Goal: Transaction & Acquisition: Book appointment/travel/reservation

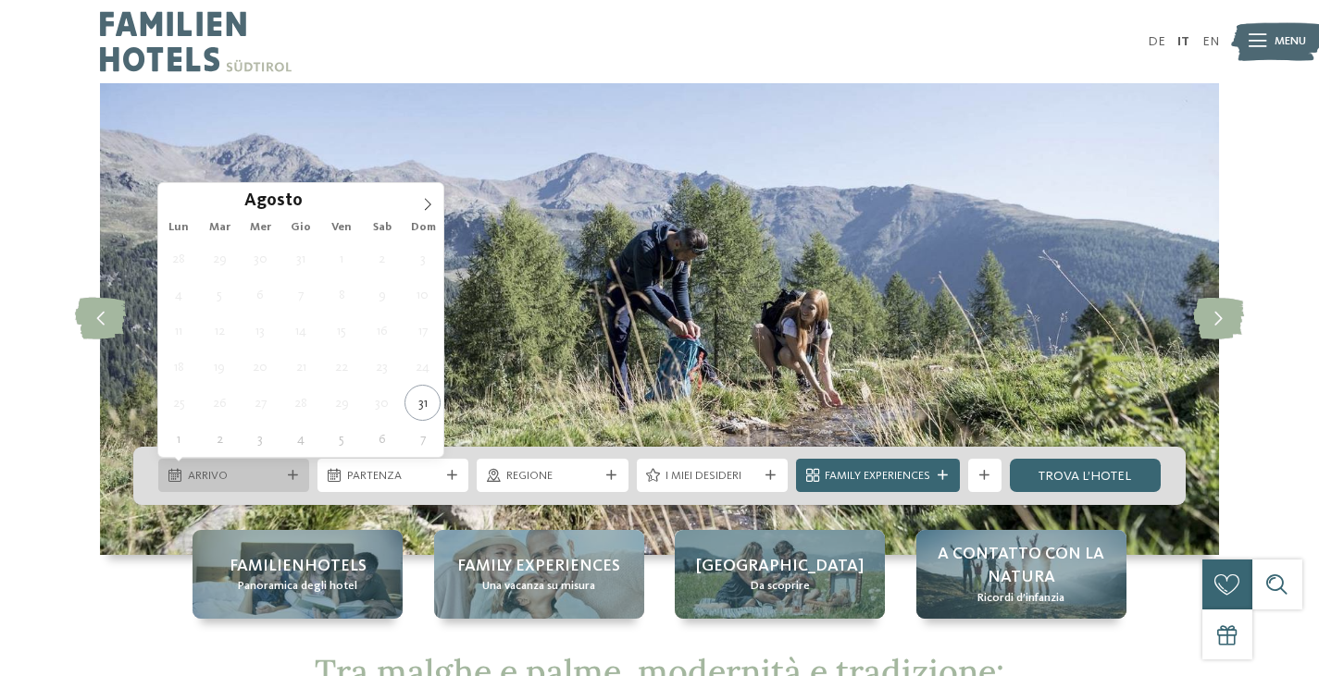
click at [293, 478] on icon at bounding box center [293, 476] width 10 height 10
click at [423, 204] on icon at bounding box center [427, 204] width 13 height 13
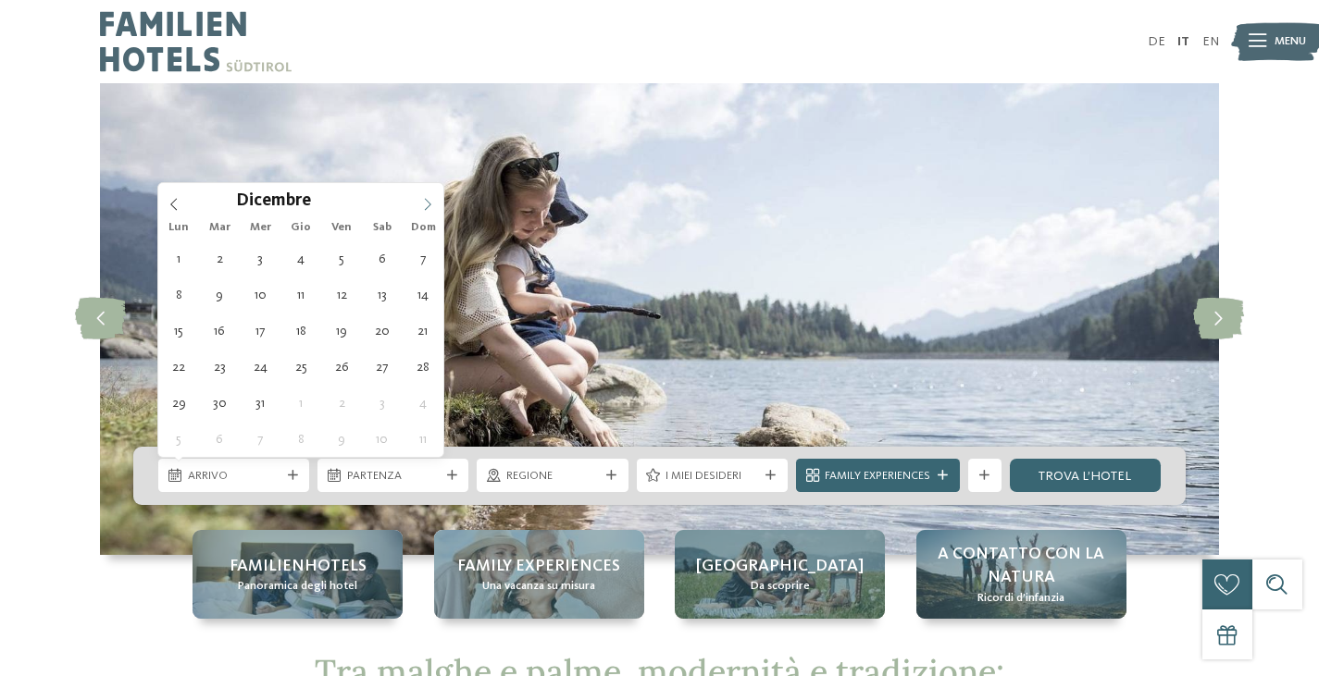
click at [423, 204] on icon at bounding box center [427, 204] width 13 height 13
type div "29.12.2025"
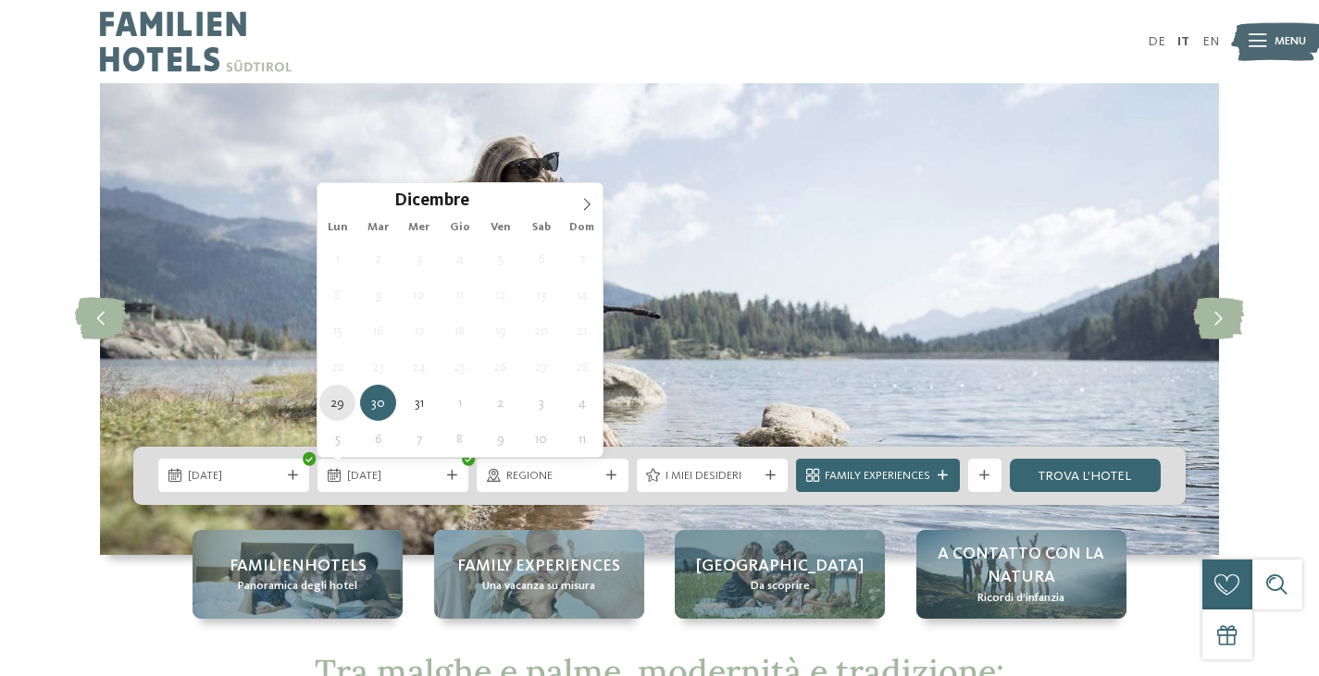
type div "29.12.2025"
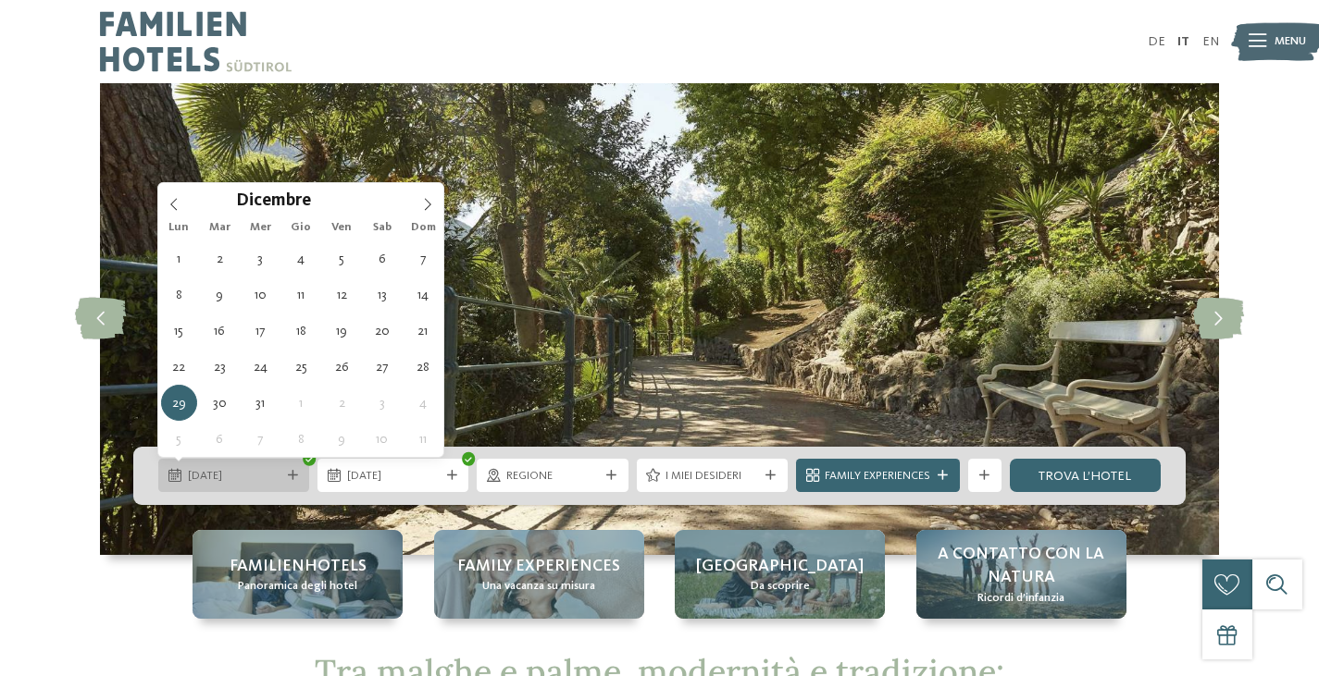
click at [288, 471] on icon at bounding box center [293, 476] width 10 height 10
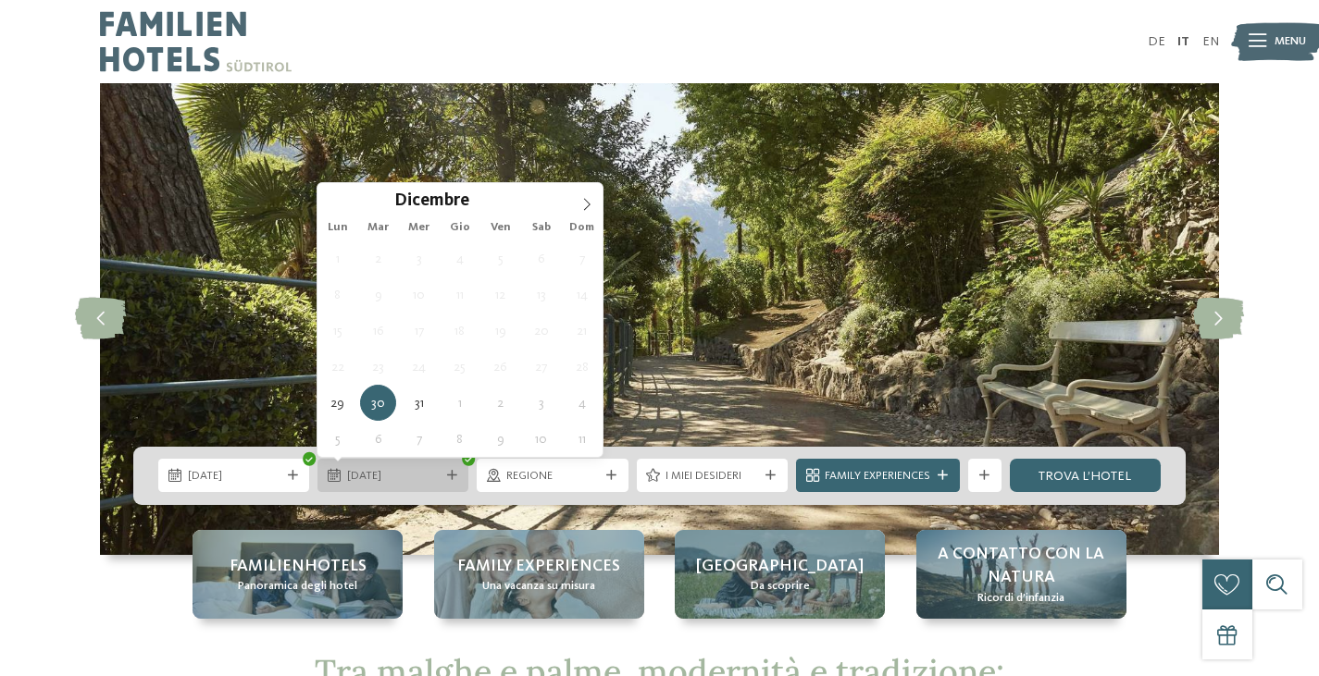
click at [456, 478] on div at bounding box center [451, 476] width 17 height 10
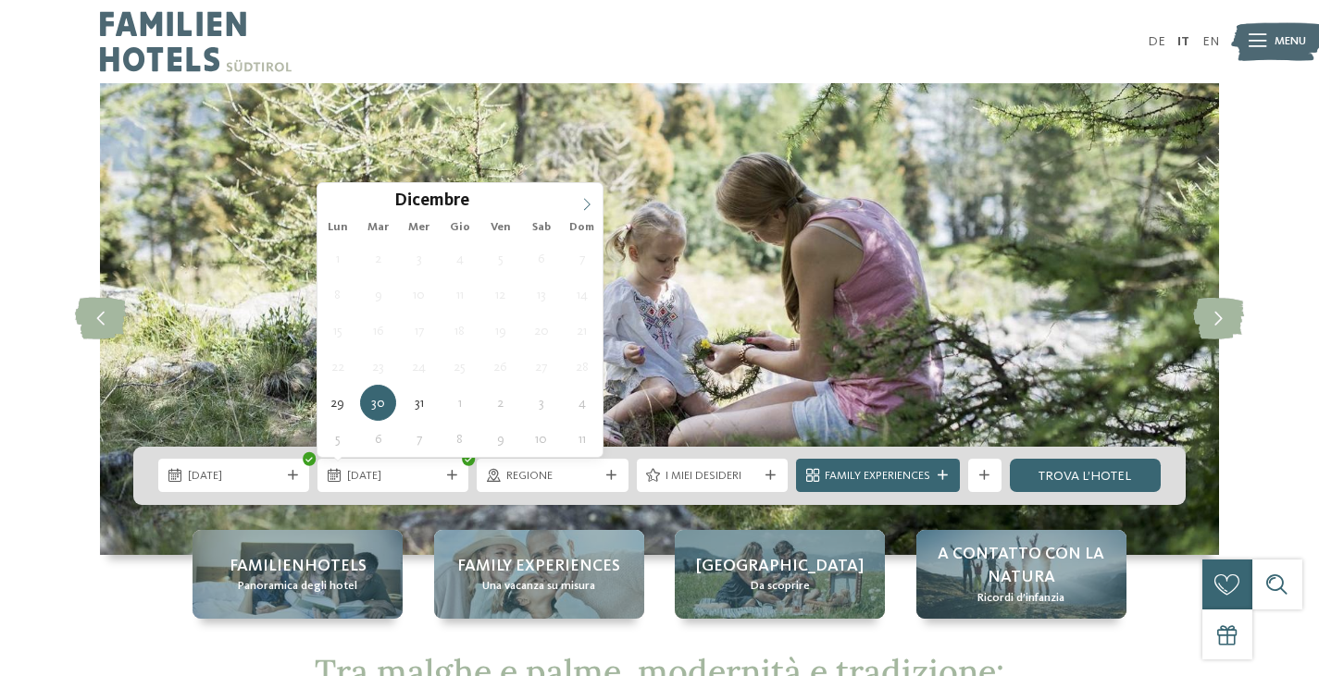
type input "****"
click at [587, 207] on icon at bounding box center [586, 204] width 13 height 13
type div "04.01.2026"
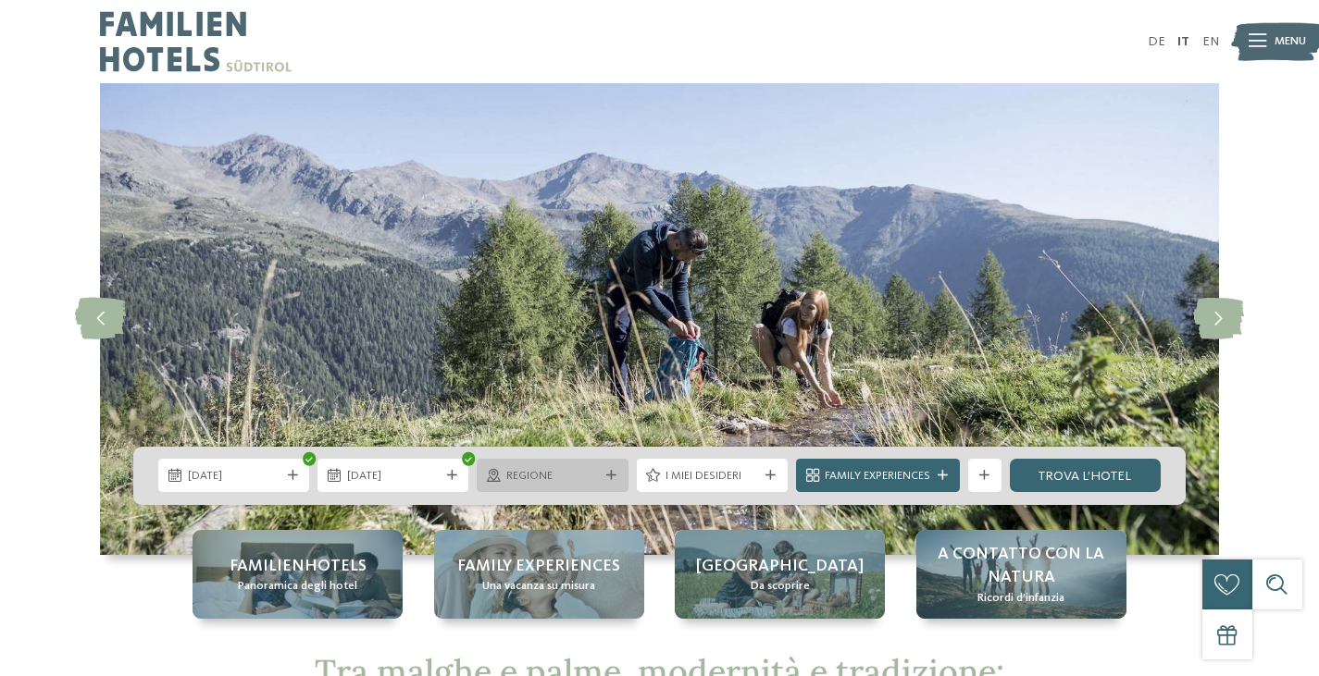
click at [618, 480] on div at bounding box center [611, 476] width 17 height 10
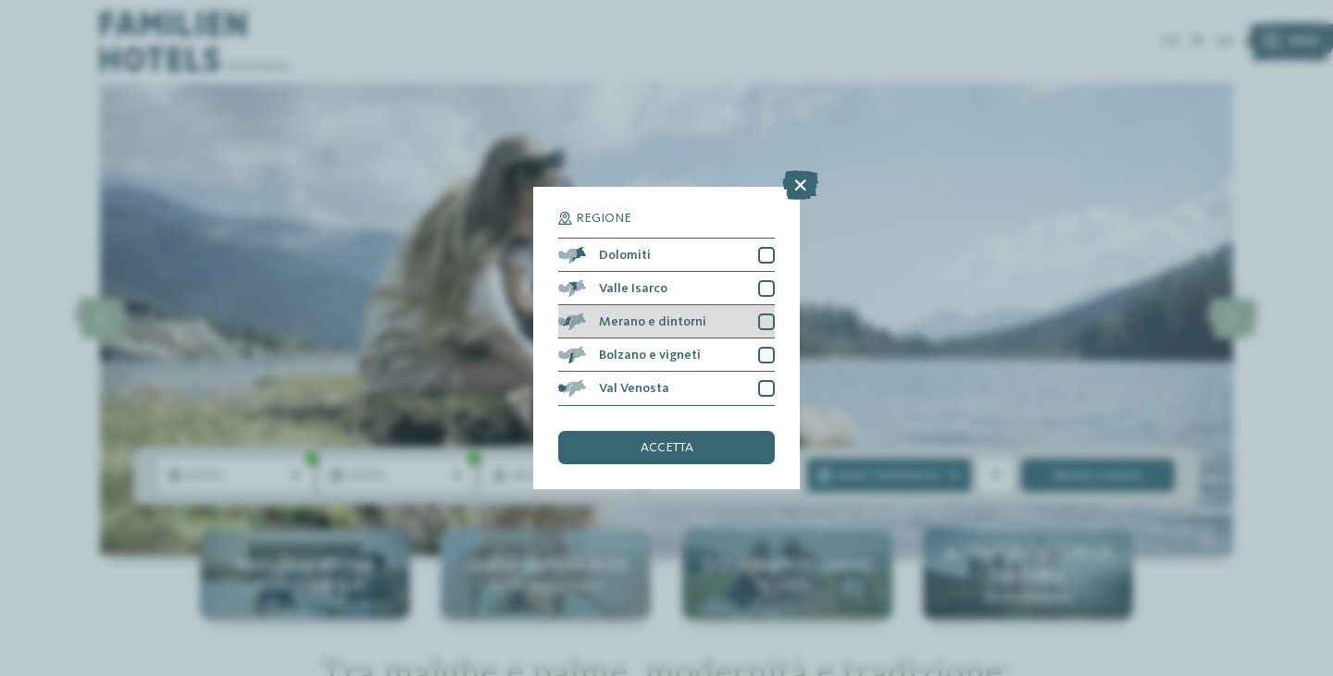
click at [767, 322] on div at bounding box center [766, 322] width 17 height 17
click at [672, 453] on span "accetta" at bounding box center [666, 447] width 53 height 13
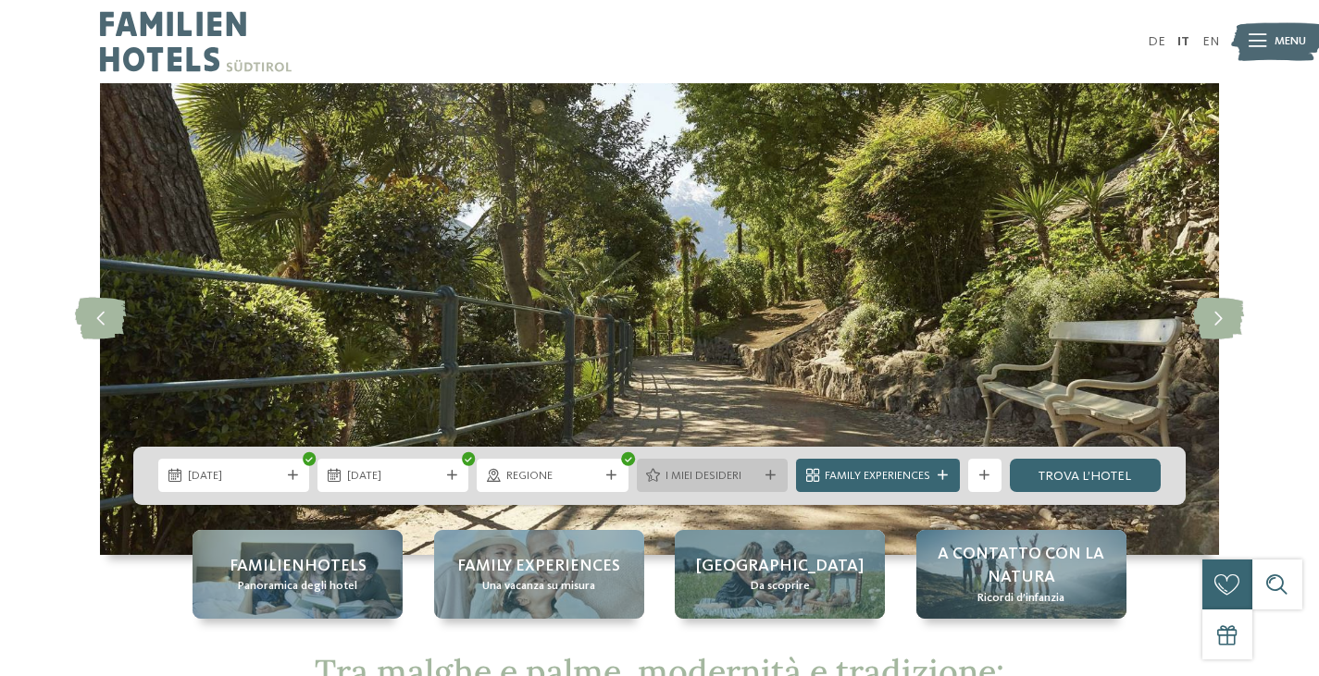
click at [772, 478] on icon at bounding box center [770, 476] width 10 height 10
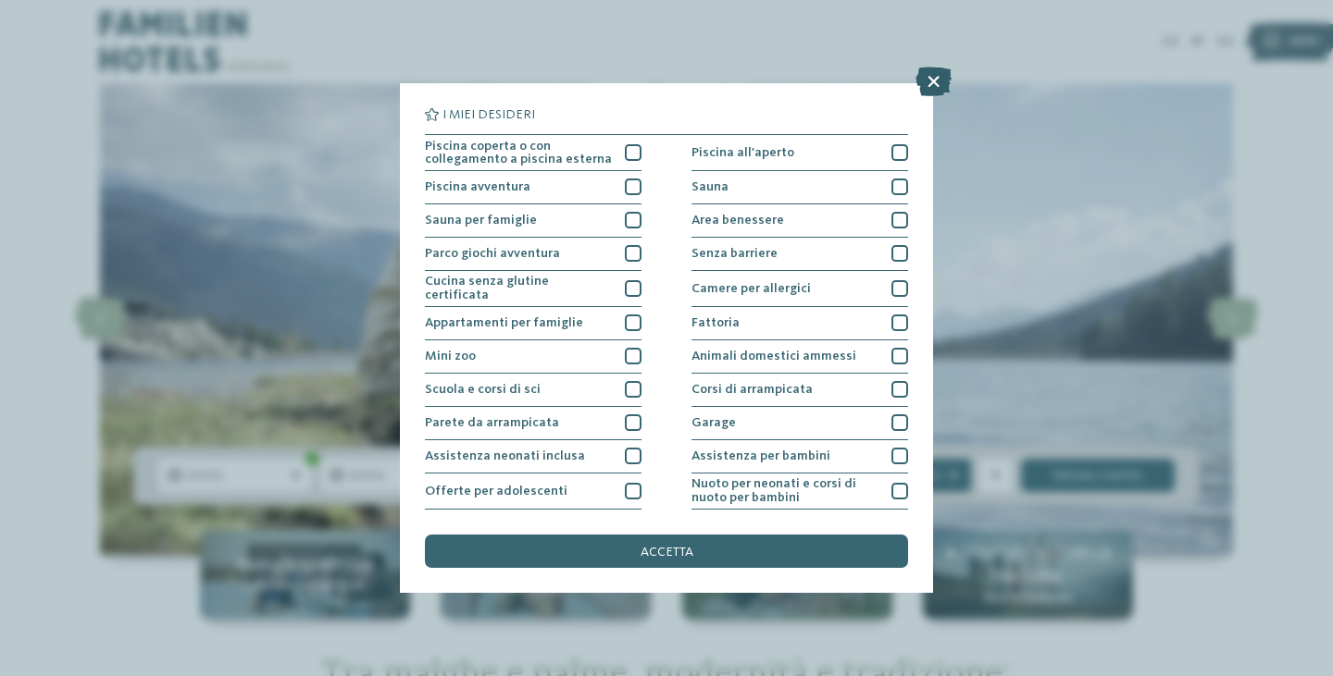
click at [942, 87] on icon at bounding box center [933, 82] width 36 height 30
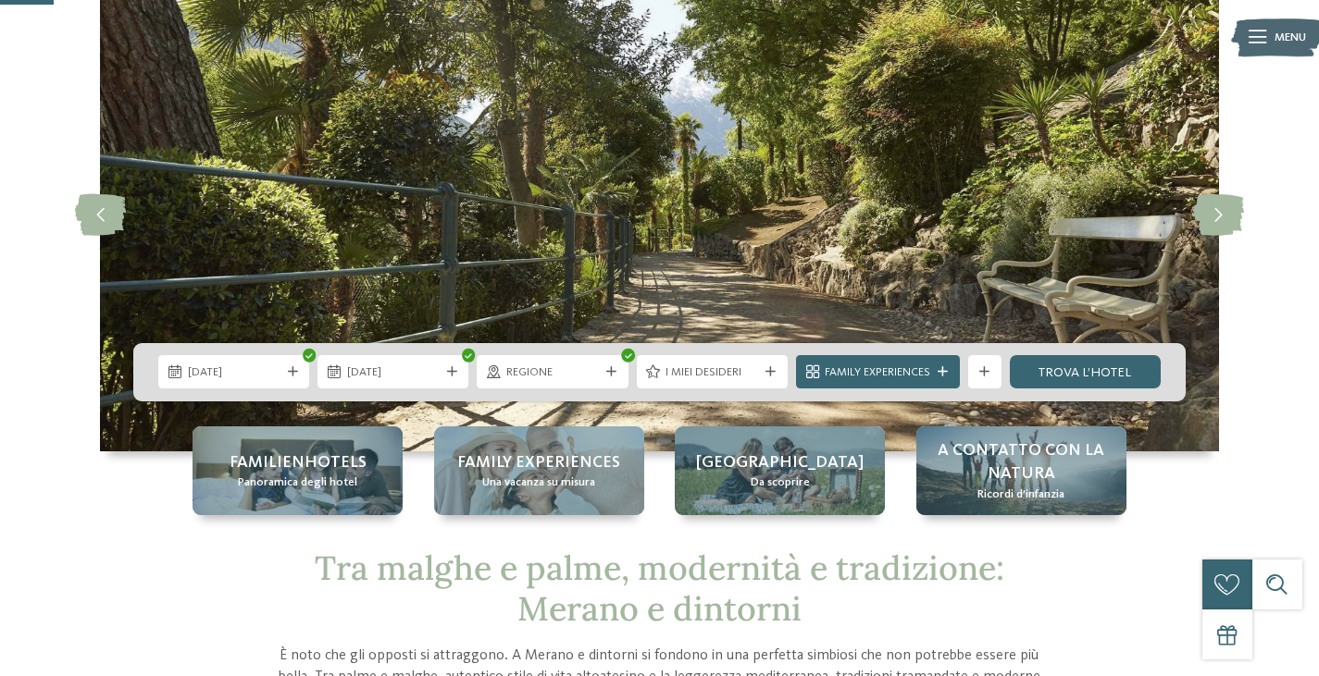
scroll to position [142, 0]
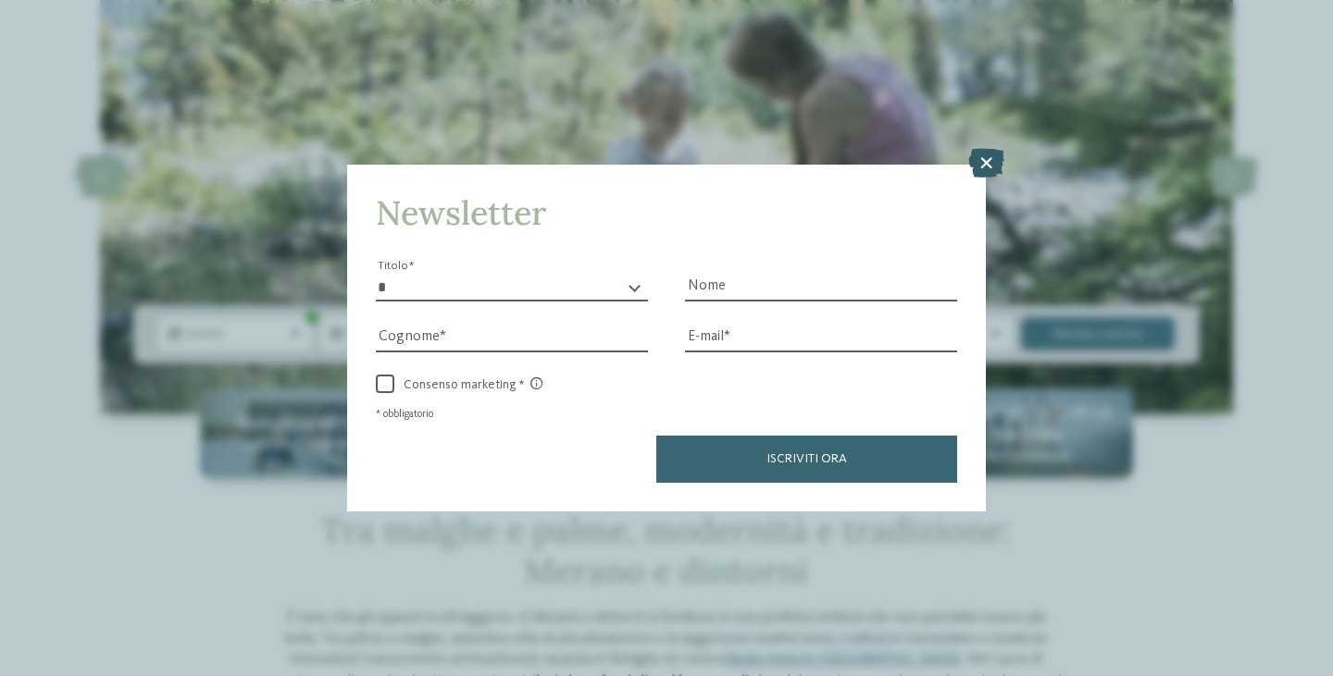
click at [988, 163] on icon at bounding box center [986, 163] width 36 height 30
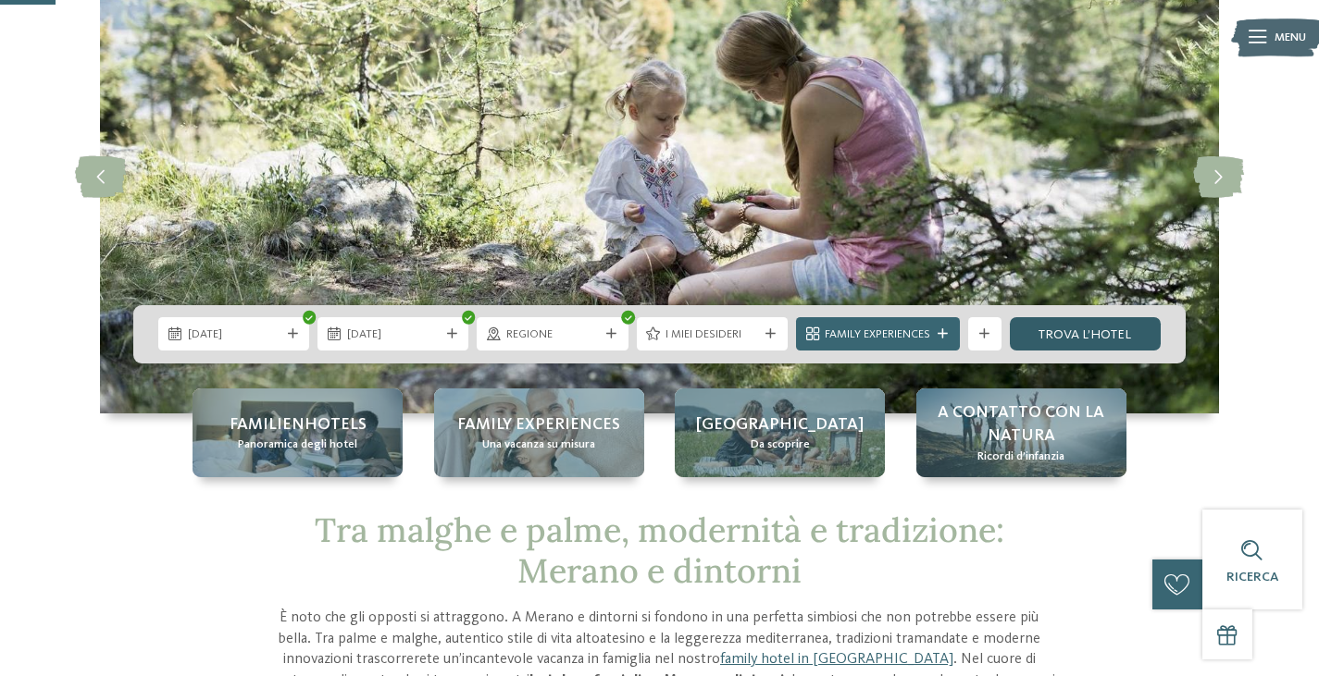
click at [1068, 342] on link "trova l’hotel" at bounding box center [1085, 333] width 151 height 33
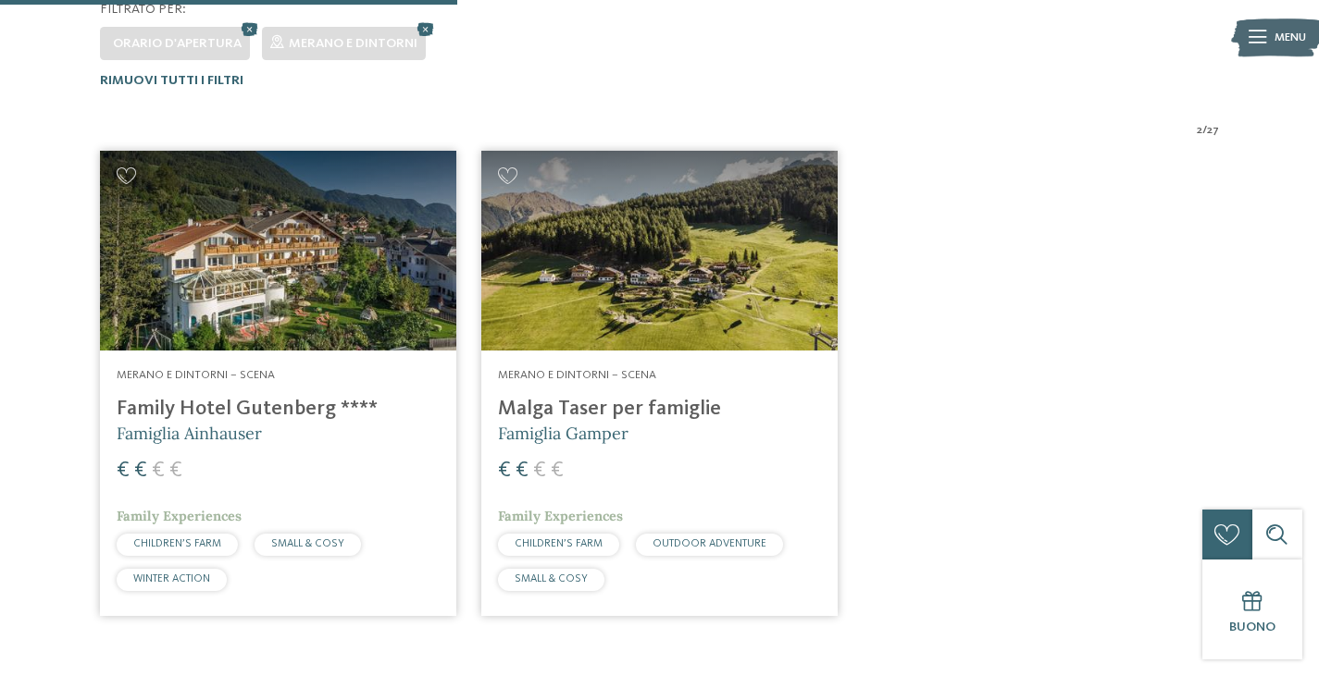
scroll to position [501, 0]
click at [296, 254] on img at bounding box center [278, 250] width 356 height 200
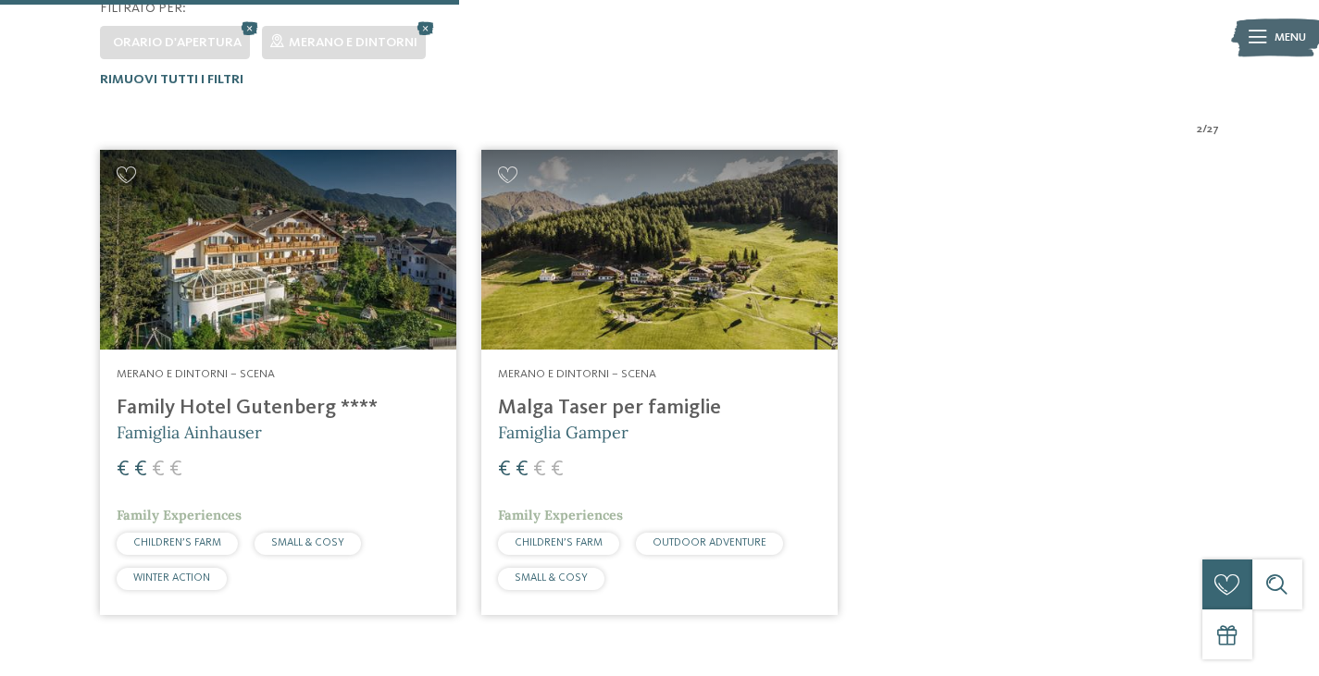
click at [634, 243] on img at bounding box center [659, 250] width 356 height 200
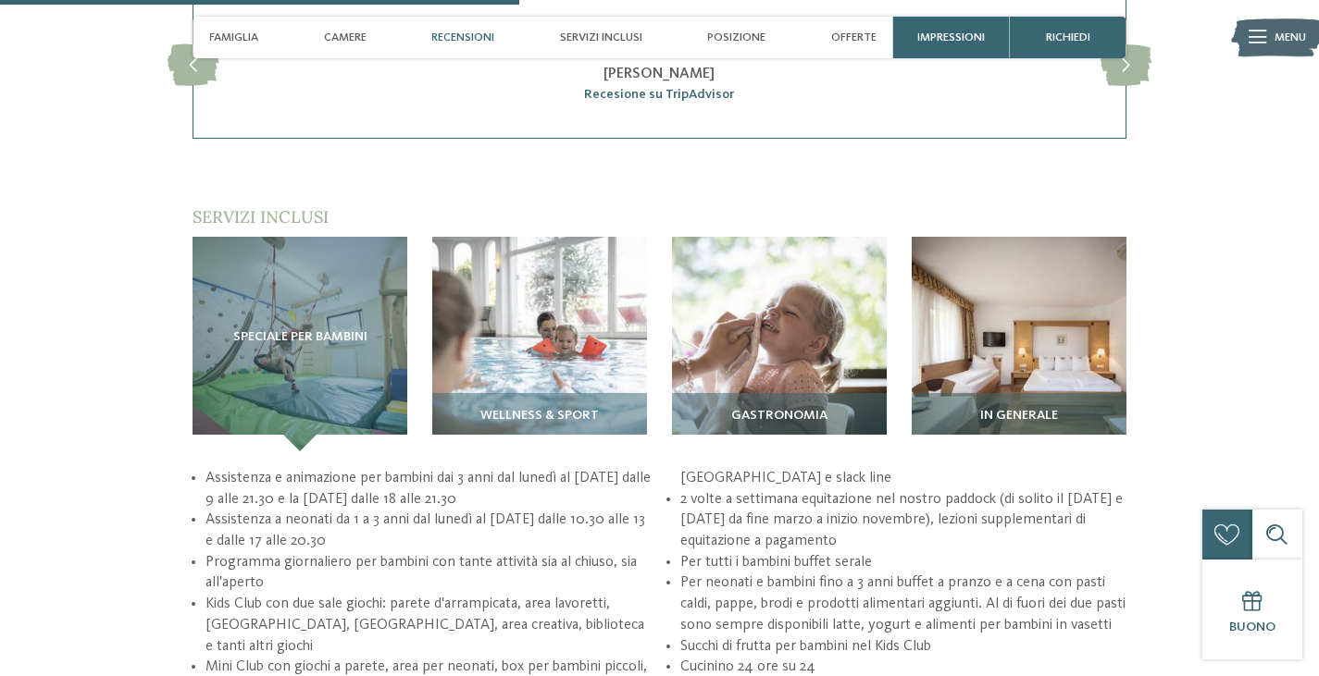
scroll to position [2037, 0]
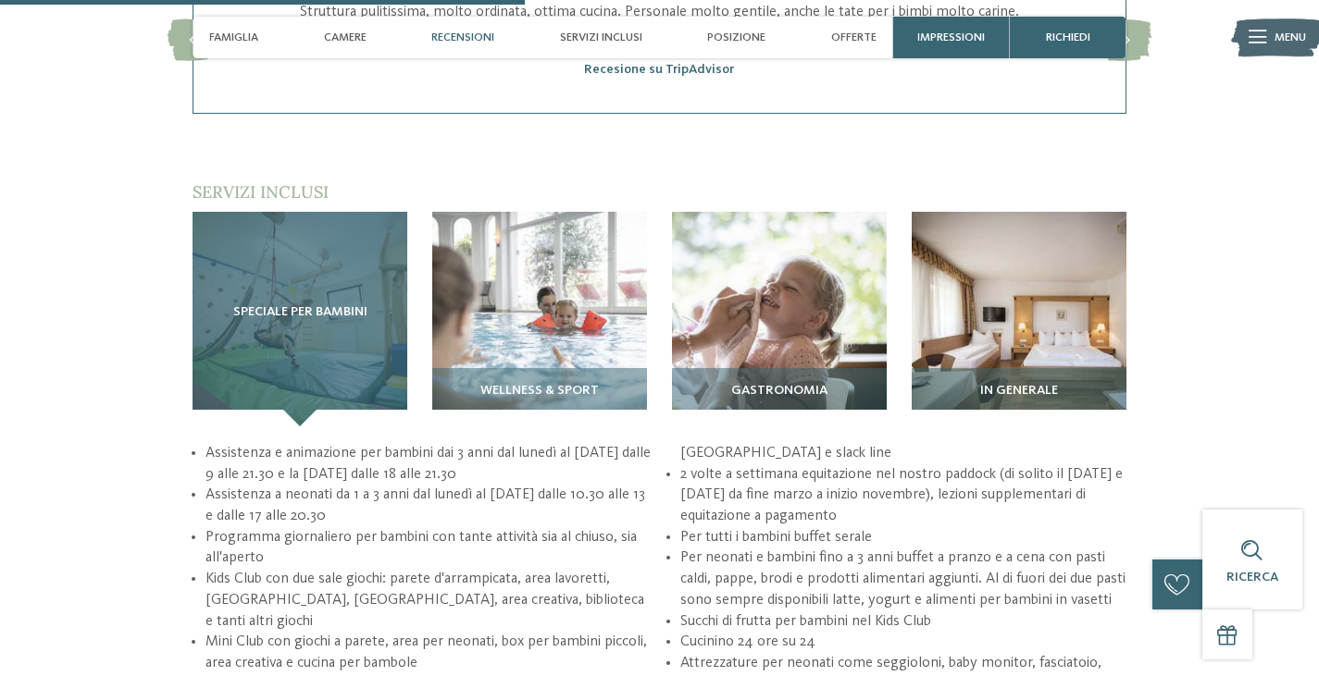
click at [304, 296] on div "Speciale per bambini" at bounding box center [299, 319] width 215 height 215
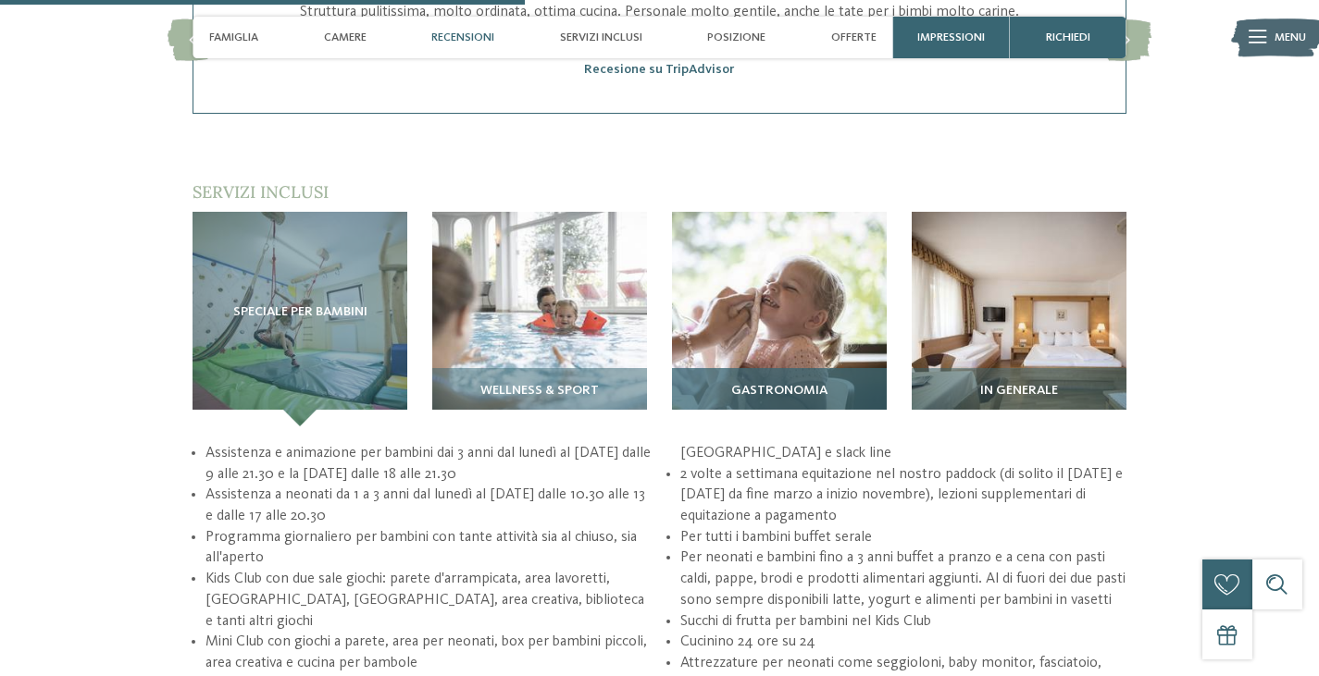
click at [810, 307] on img at bounding box center [779, 319] width 215 height 215
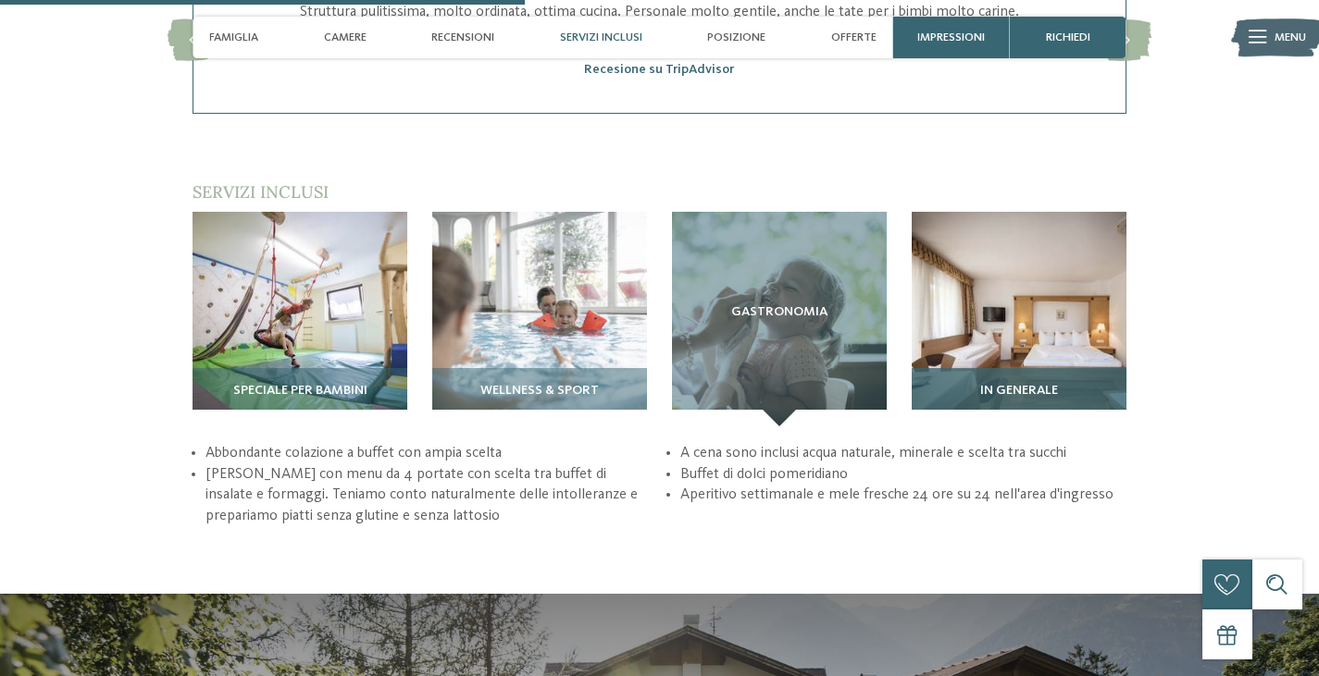
click at [1010, 315] on img at bounding box center [1019, 319] width 215 height 215
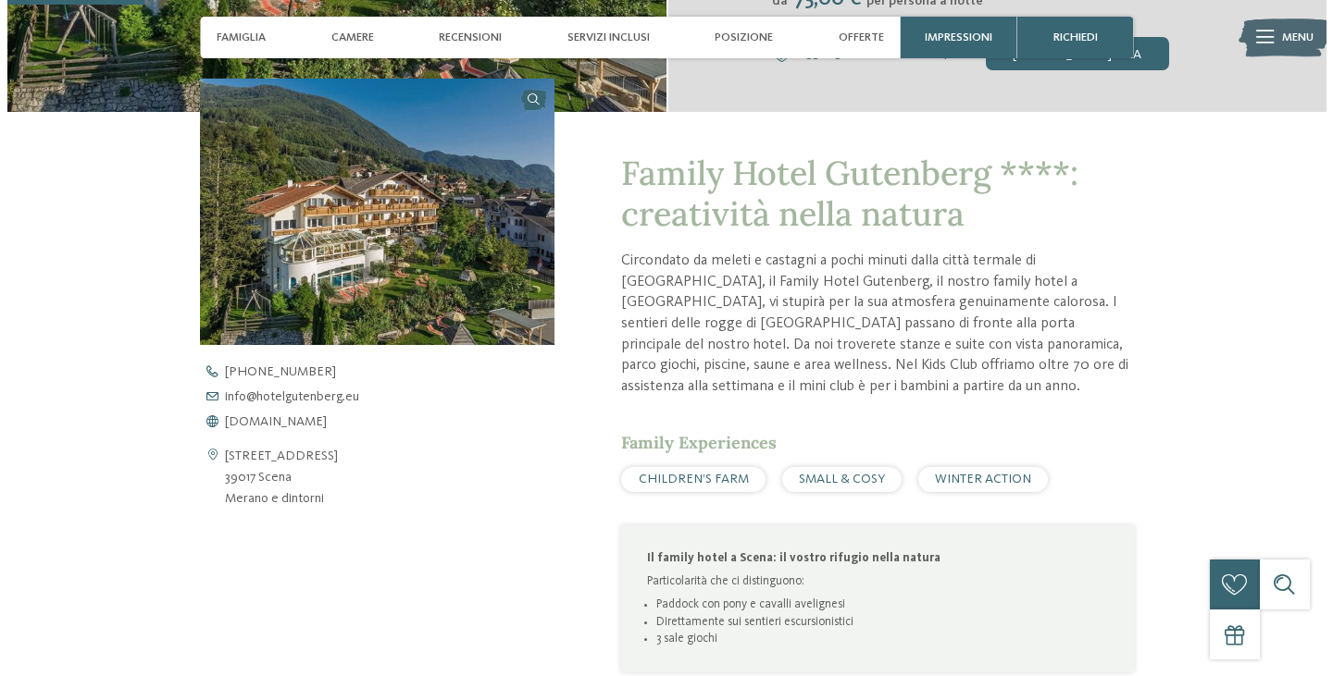
scroll to position [0, 0]
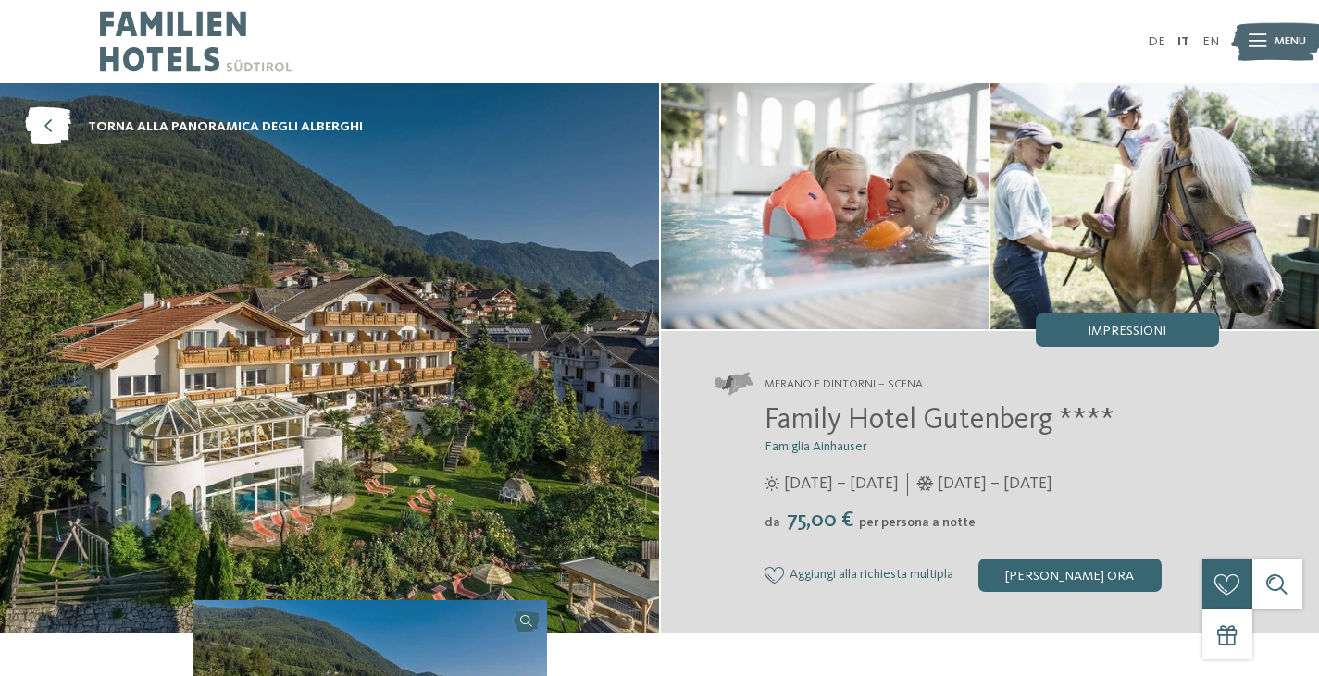
click at [1291, 39] on span "Menu" at bounding box center [1289, 41] width 31 height 17
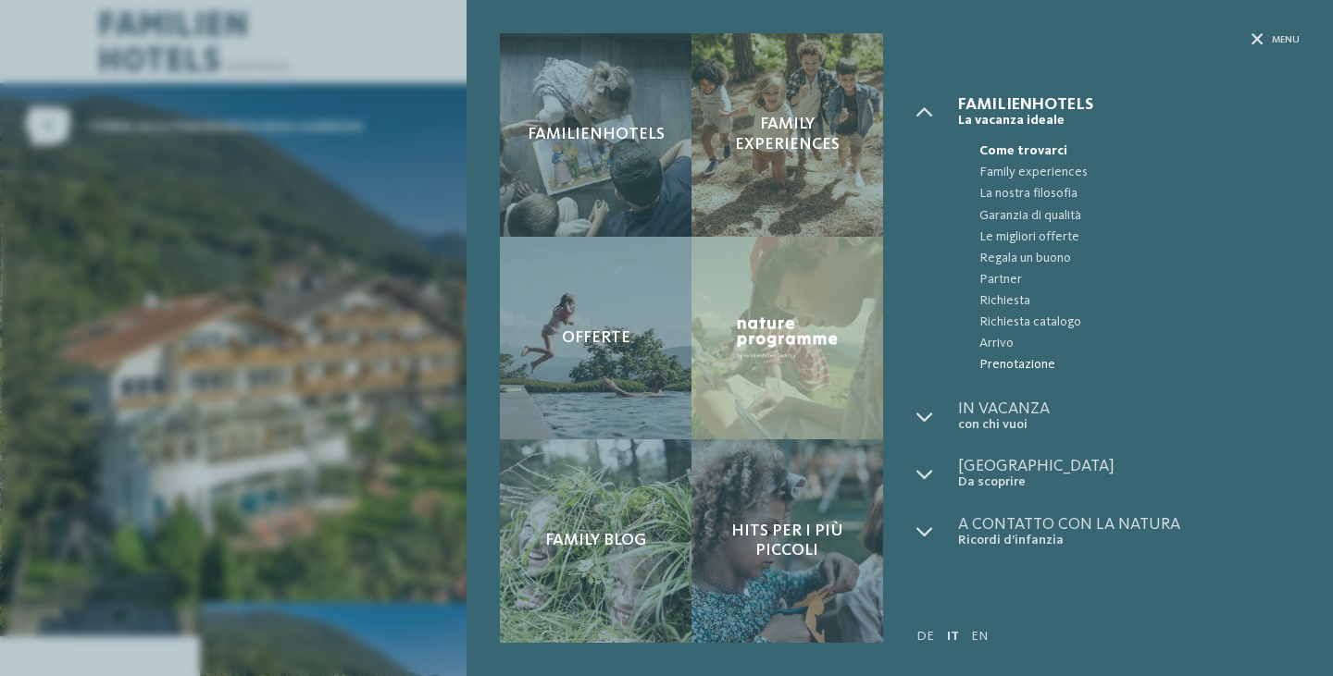
click at [1021, 363] on span "Prenotazione" at bounding box center [1139, 364] width 320 height 21
click at [1006, 302] on span "Richiesta" at bounding box center [1139, 301] width 320 height 21
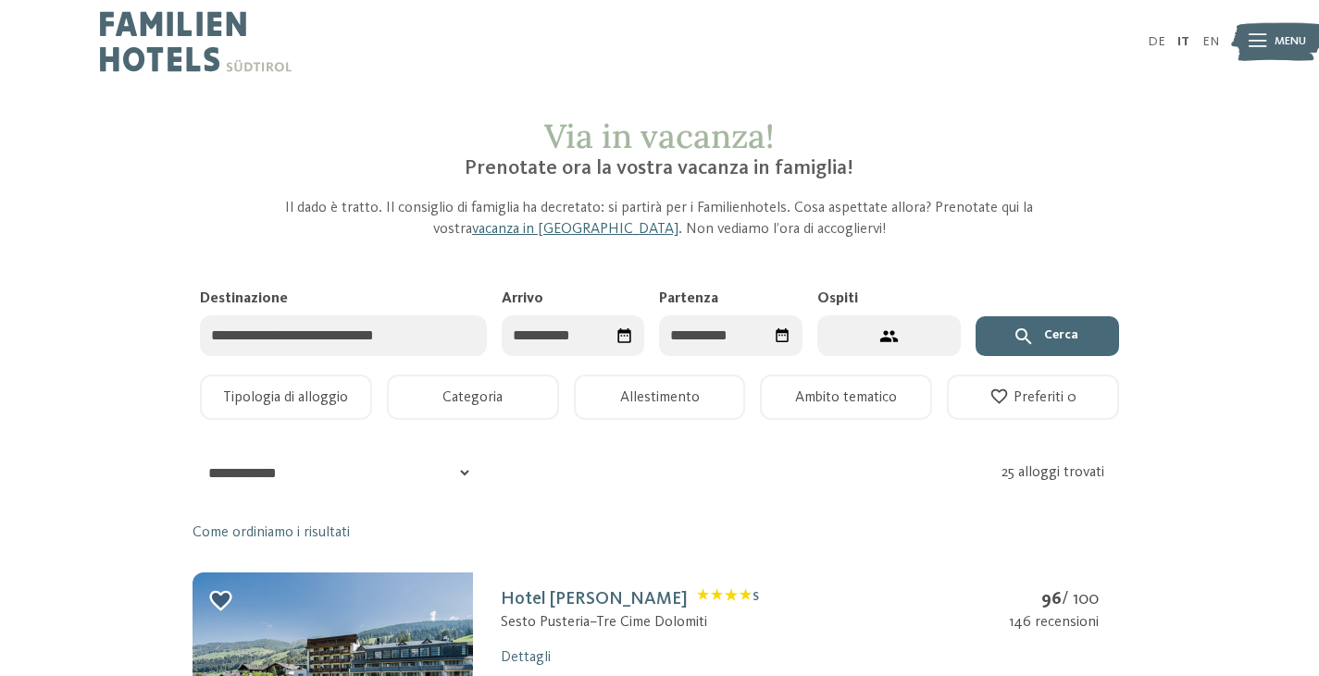
click at [416, 341] on input "Destinazione" at bounding box center [343, 337] width 287 height 42
click at [397, 334] on input "Destinazione" at bounding box center [343, 337] width 287 height 42
click at [625, 344] on icon "Seleziona data" at bounding box center [624, 337] width 18 height 18
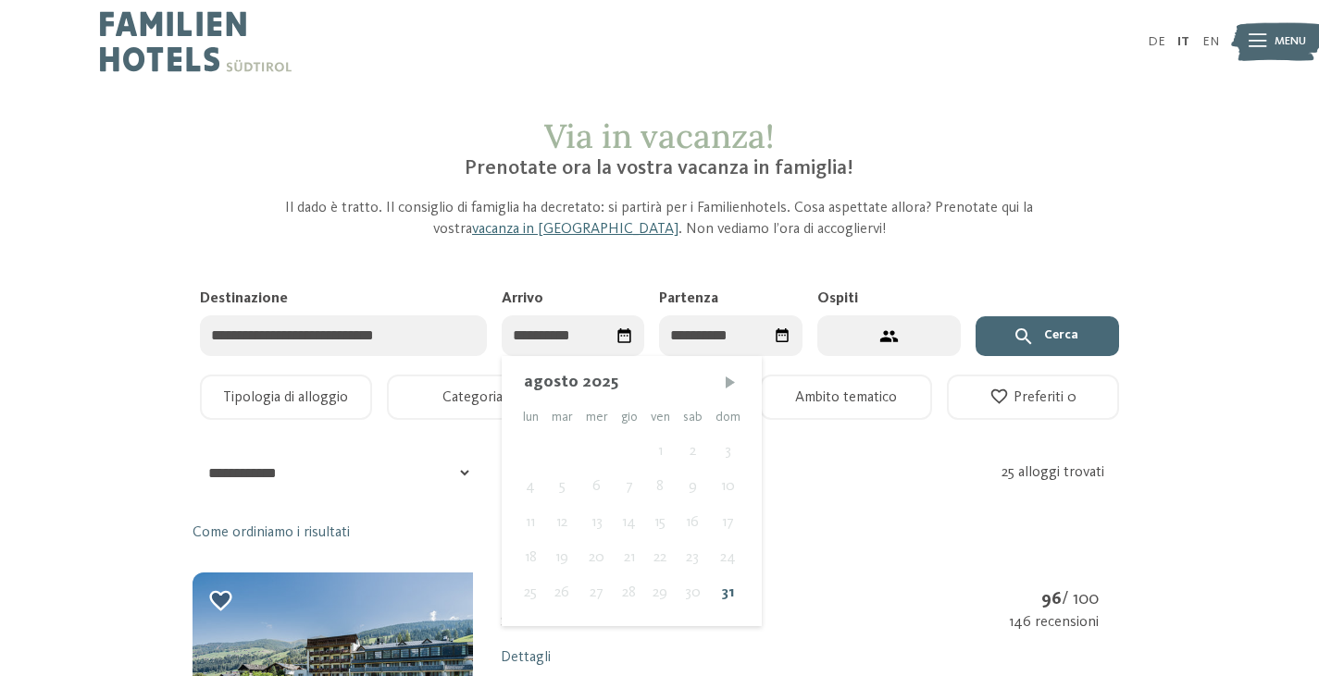
click at [730, 381] on span "Mese successivo" at bounding box center [730, 382] width 19 height 19
click at [730, 381] on span "Mese successivo" at bounding box center [731, 382] width 19 height 19
click at [730, 381] on span "Mese successivo" at bounding box center [733, 382] width 19 height 19
click at [531, 590] on div "29" at bounding box center [531, 593] width 30 height 35
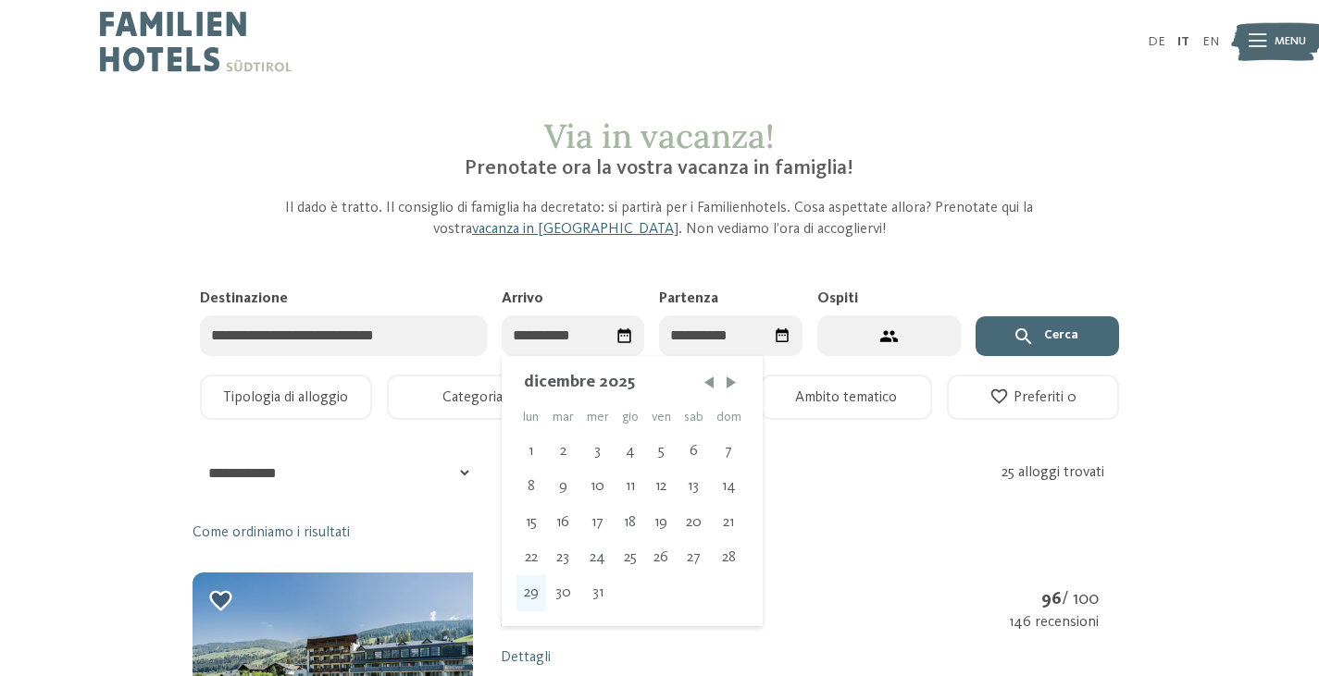
type input "**********"
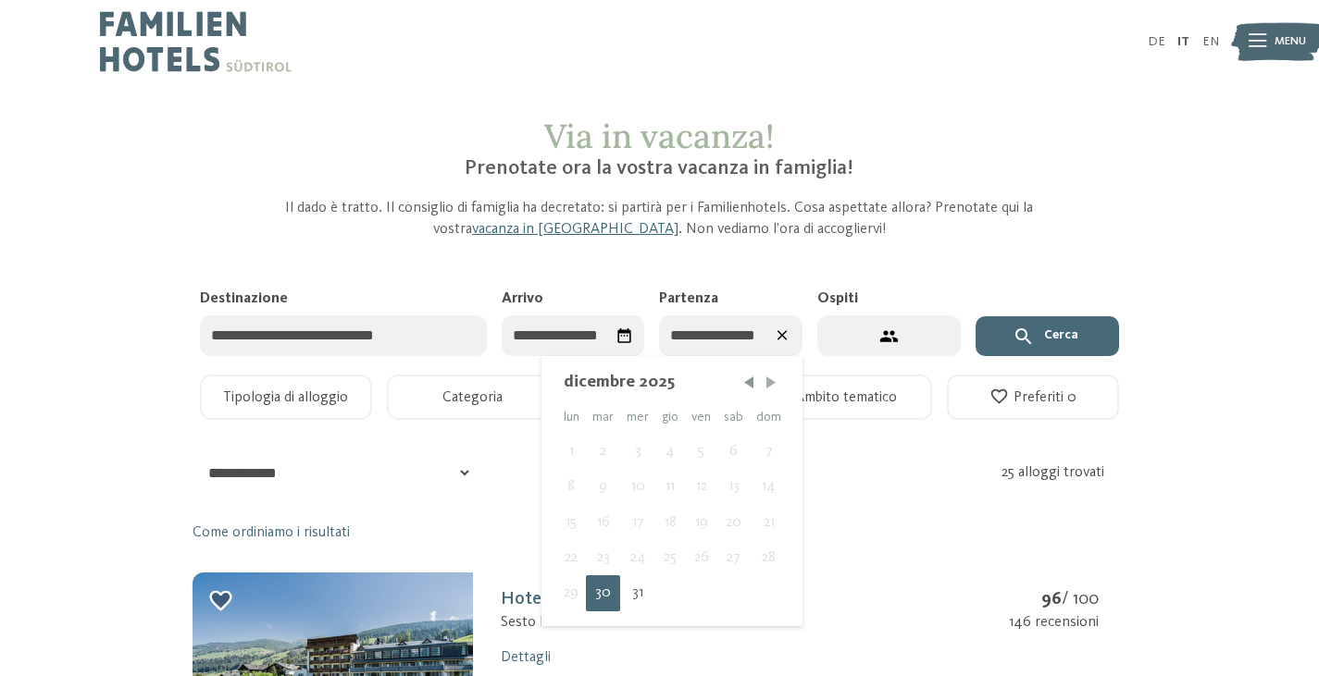
click at [777, 378] on span "Mese successivo" at bounding box center [771, 382] width 19 height 19
click at [766, 448] on div "4" at bounding box center [769, 451] width 38 height 35
type input "**********"
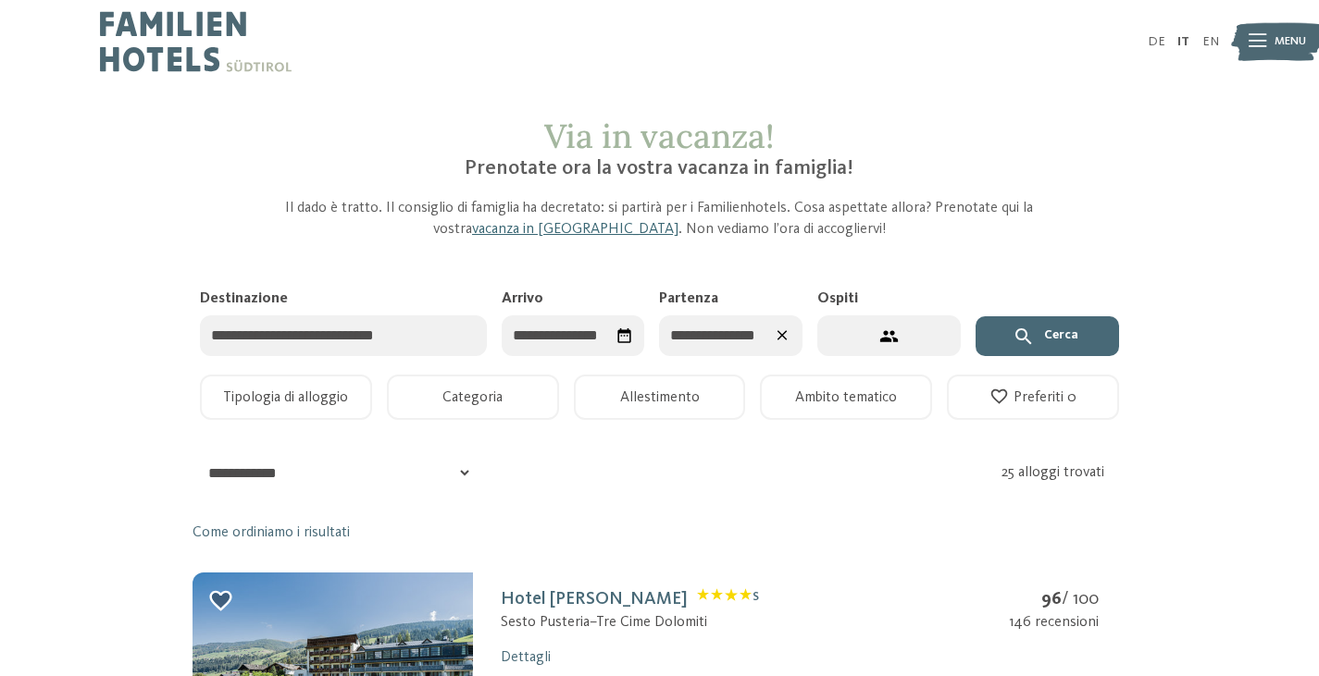
click at [912, 345] on button "2 ospiti – 1 camera" at bounding box center [888, 337] width 143 height 42
select select "*"
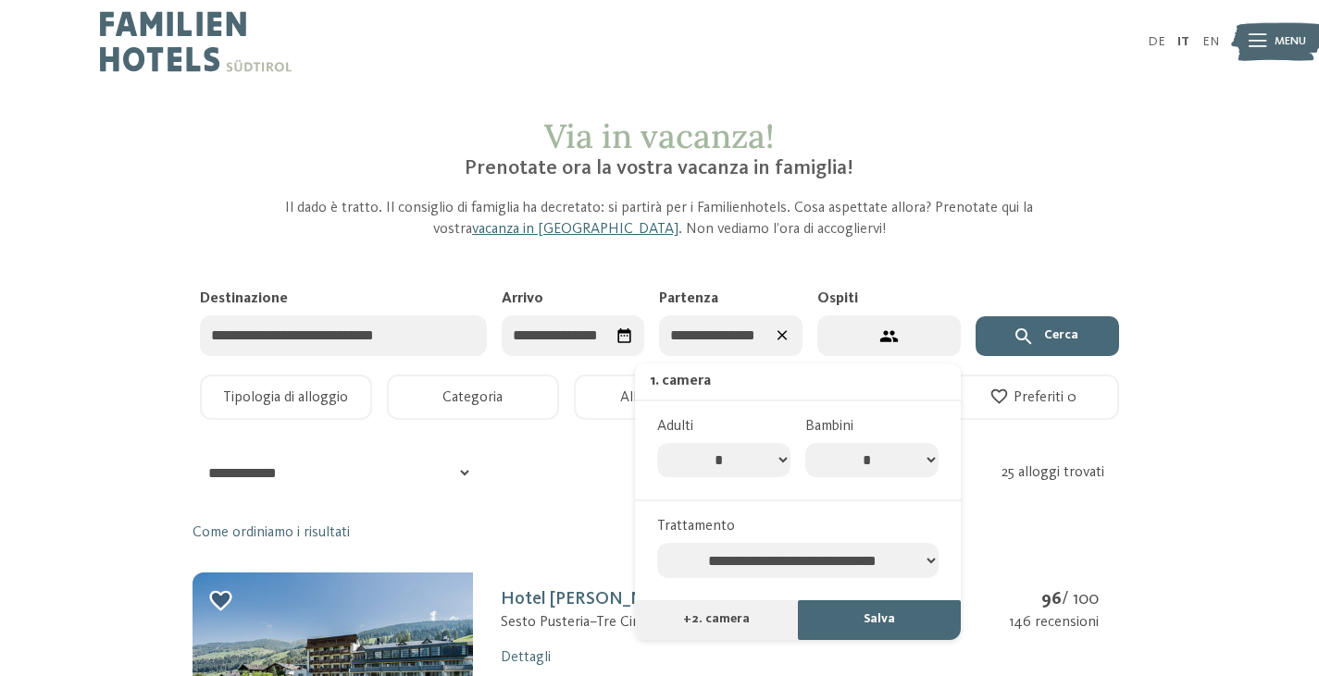
click at [887, 462] on select "* * * * * * * *" at bounding box center [871, 460] width 133 height 35
select select "*"
click at [805, 443] on select "* * * * * * * *" at bounding box center [871, 460] width 133 height 35
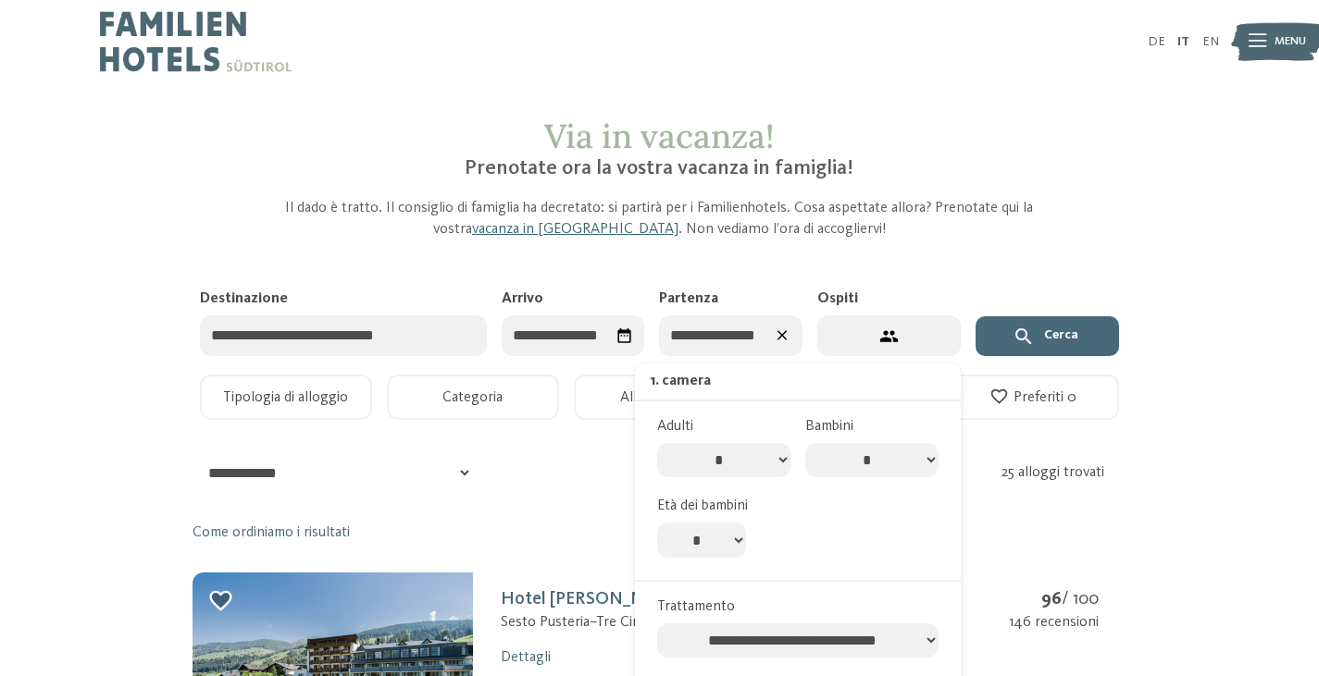
click at [732, 540] on select "* * * * * * * * * * ** ** ** ** ** ** ** **" at bounding box center [701, 540] width 89 height 35
select select "*"
click at [657, 524] on select "* * * * * * * * * * ** ** ** ** ** ** ** **" at bounding box center [701, 540] width 89 height 35
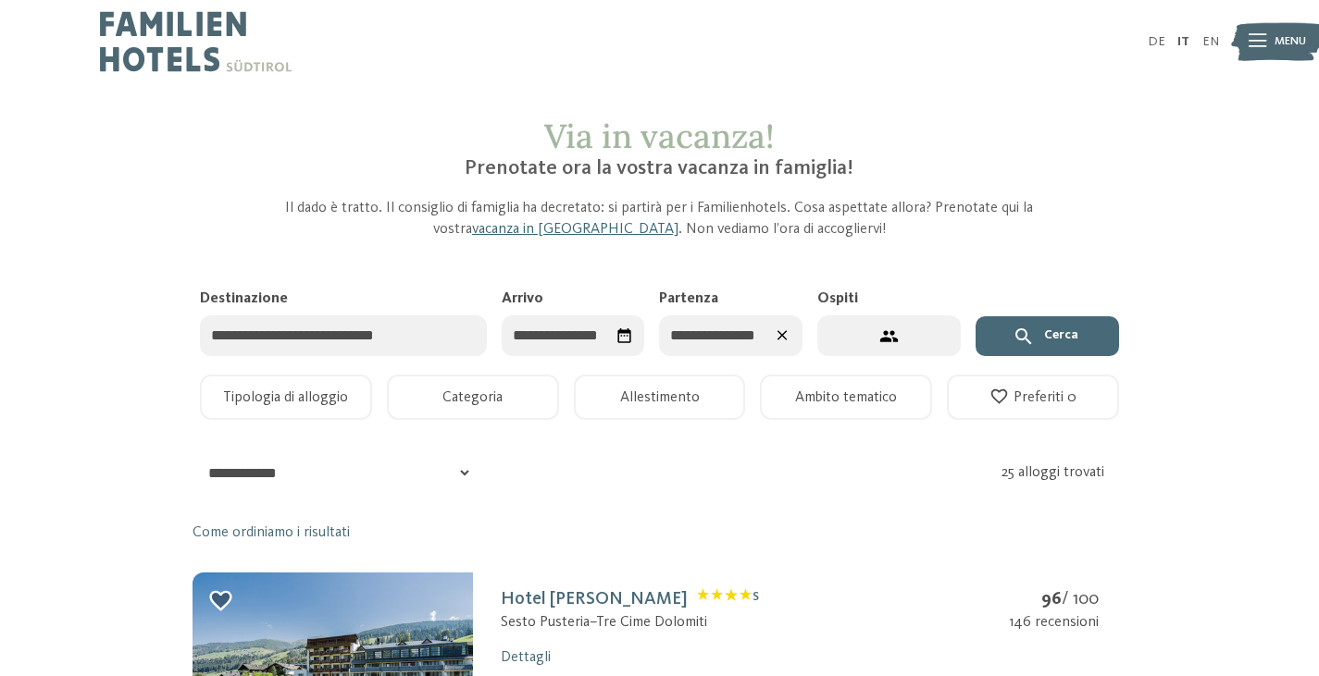
click at [366, 341] on input "Destinazione" at bounding box center [343, 337] width 287 height 42
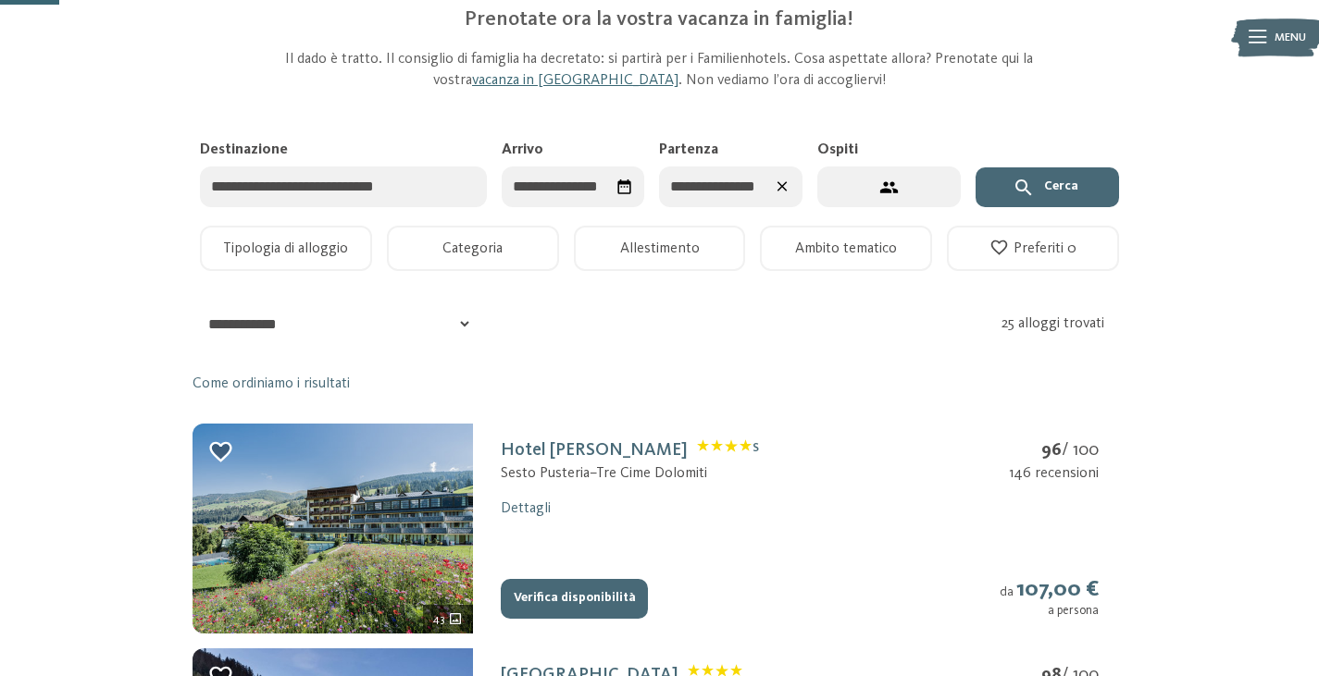
scroll to position [168, 0]
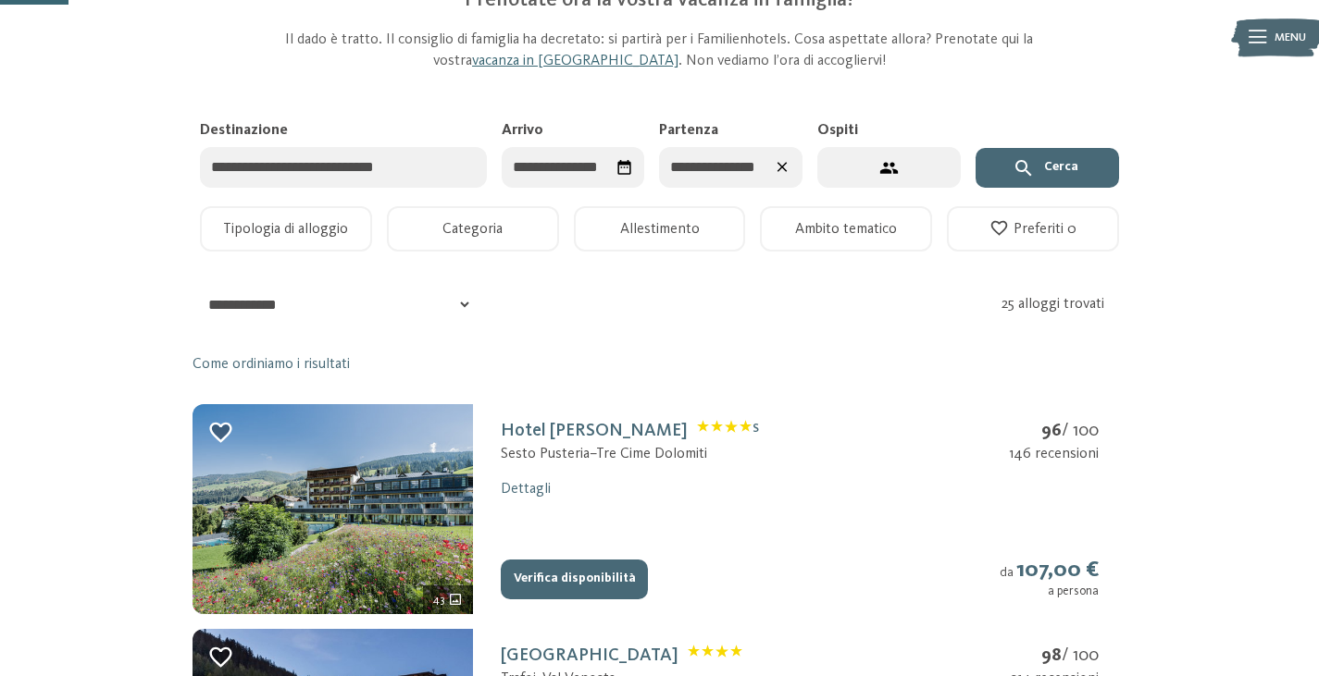
click at [280, 231] on button "Tipologia di alloggio" at bounding box center [286, 228] width 172 height 45
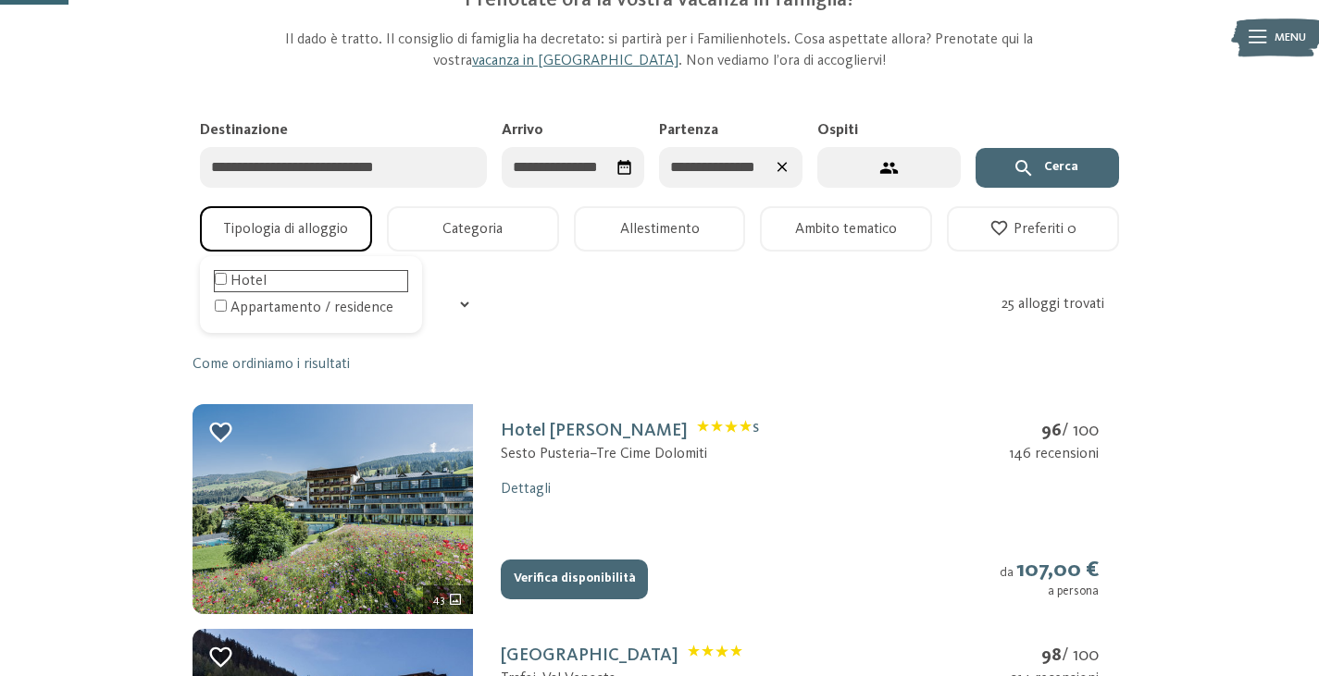
click at [255, 279] on div "Hotel" at bounding box center [311, 281] width 192 height 20
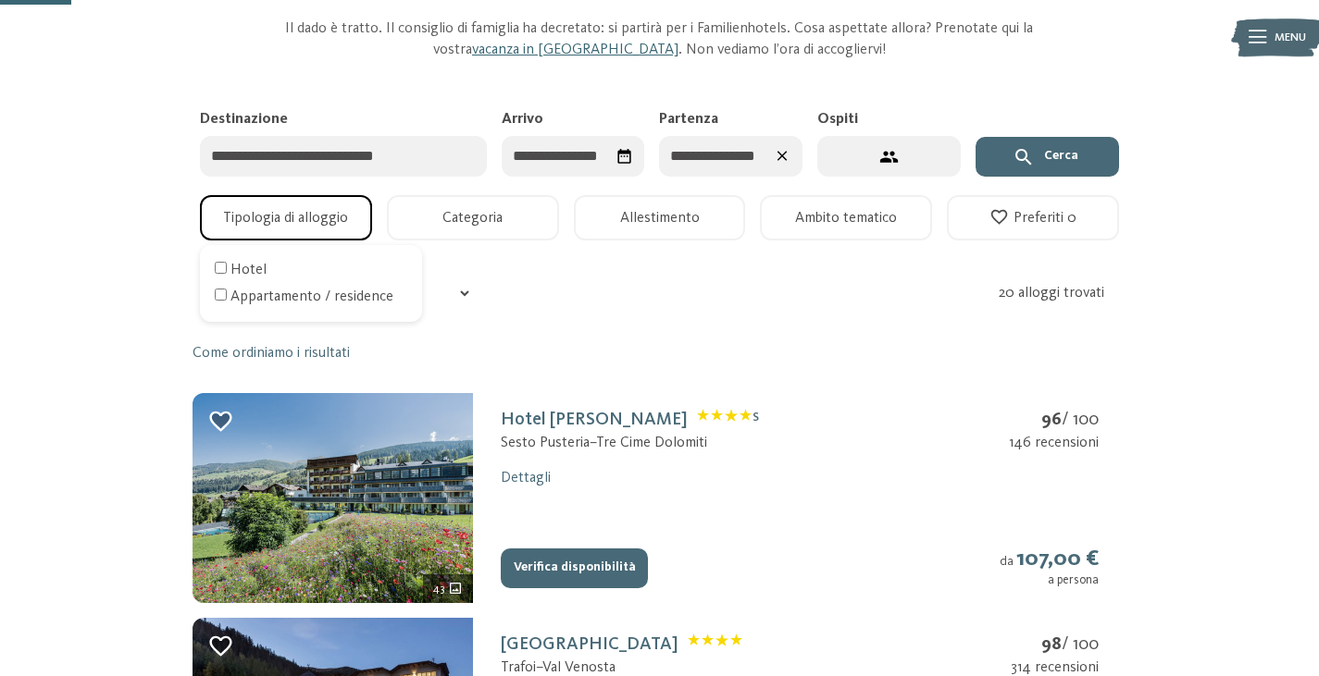
scroll to position [174, 0]
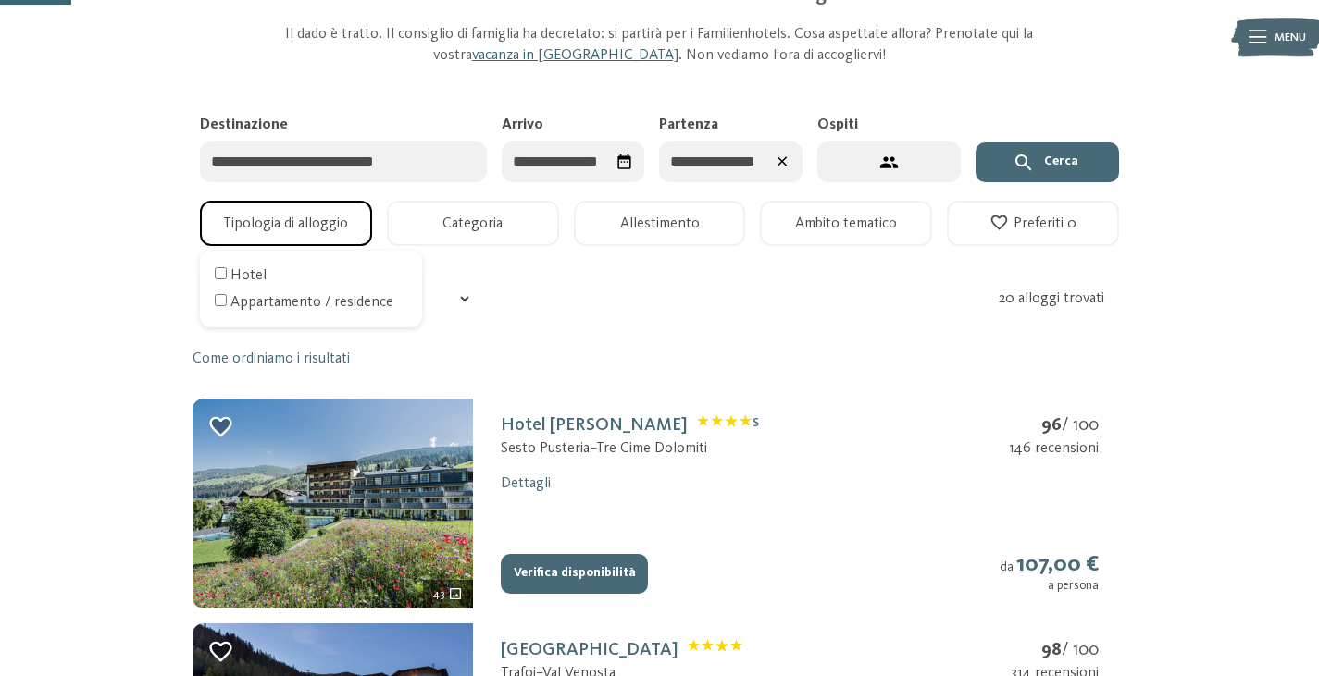
click at [345, 167] on input "Destinazione" at bounding box center [343, 163] width 287 height 42
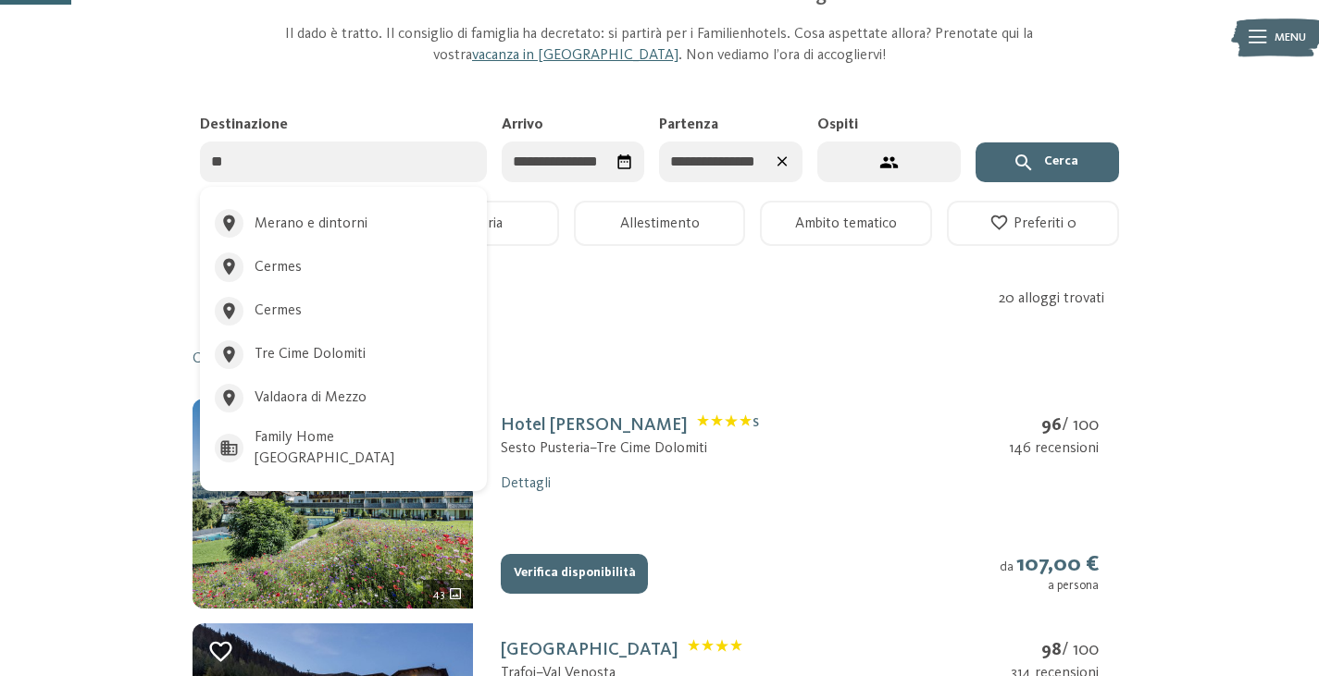
type input "***"
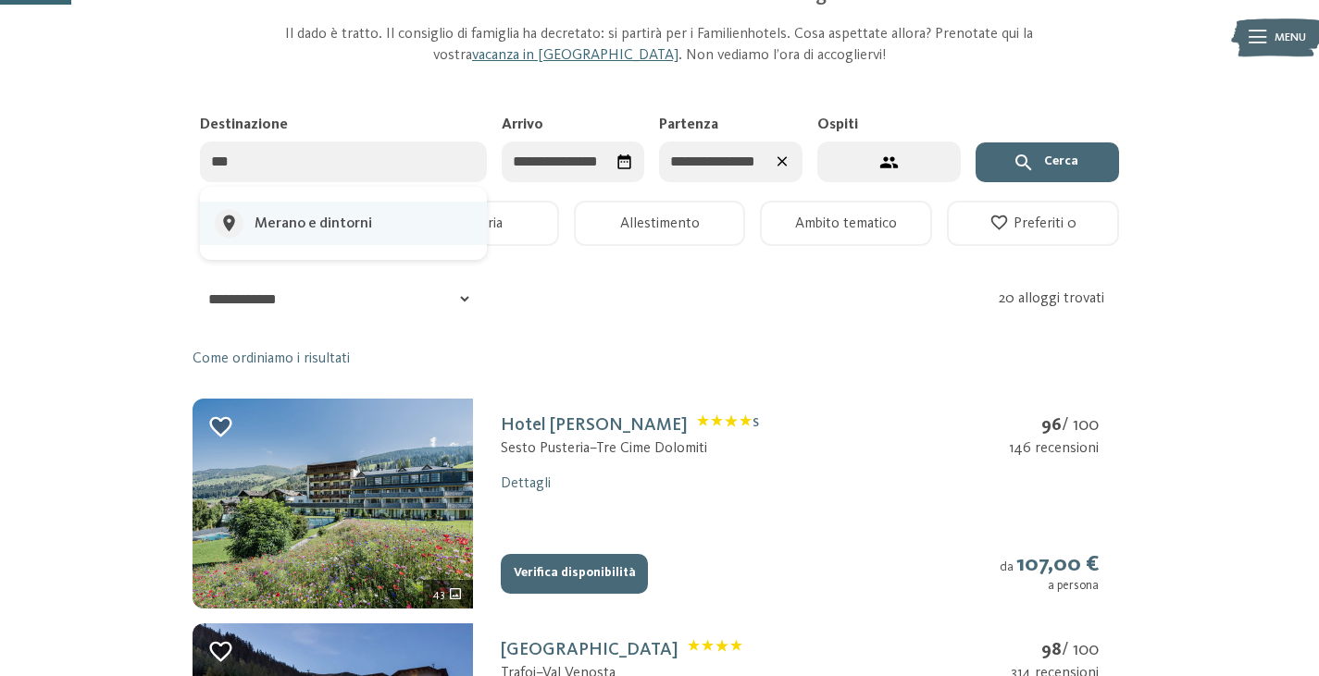
click at [340, 215] on div "Merano e dintorni" at bounding box center [313, 224] width 118 height 20
click at [1050, 167] on button "Cerca" at bounding box center [1046, 163] width 143 height 41
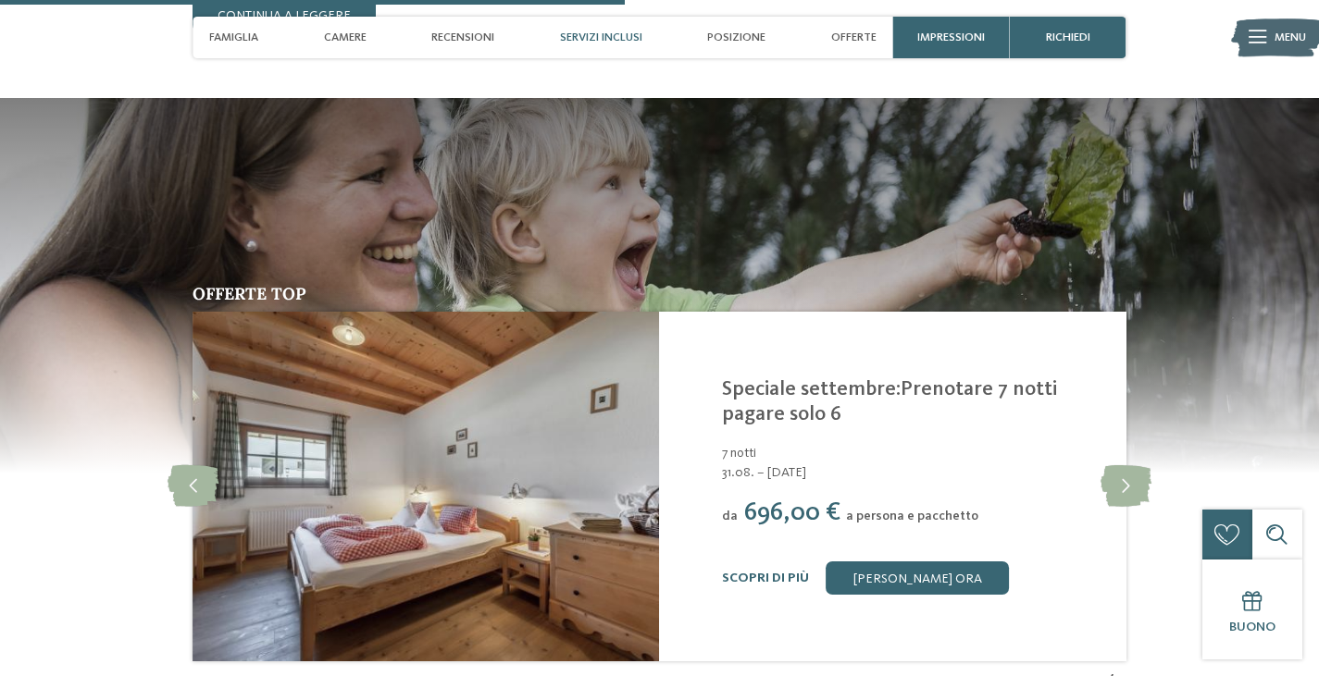
scroll to position [3199, 0]
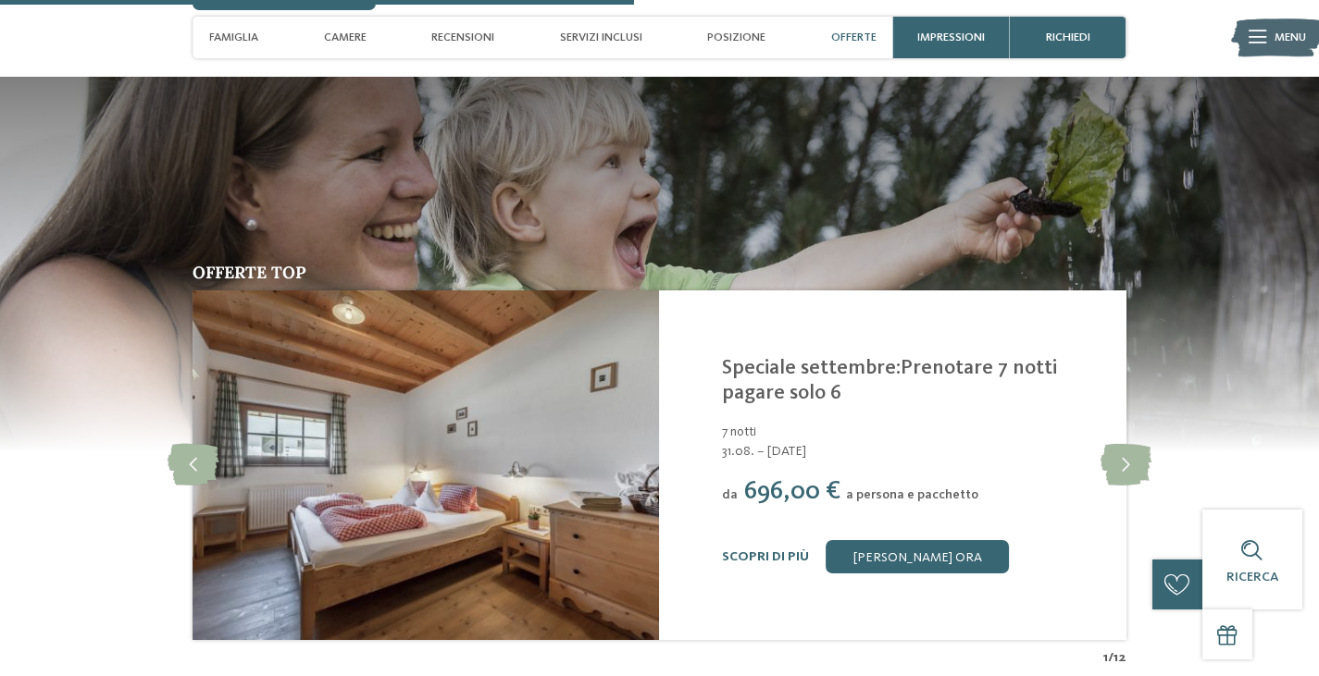
click at [798, 358] on link "Speciale settembre:Prenotare 7 notti pagare solo 6" at bounding box center [889, 380] width 335 height 45
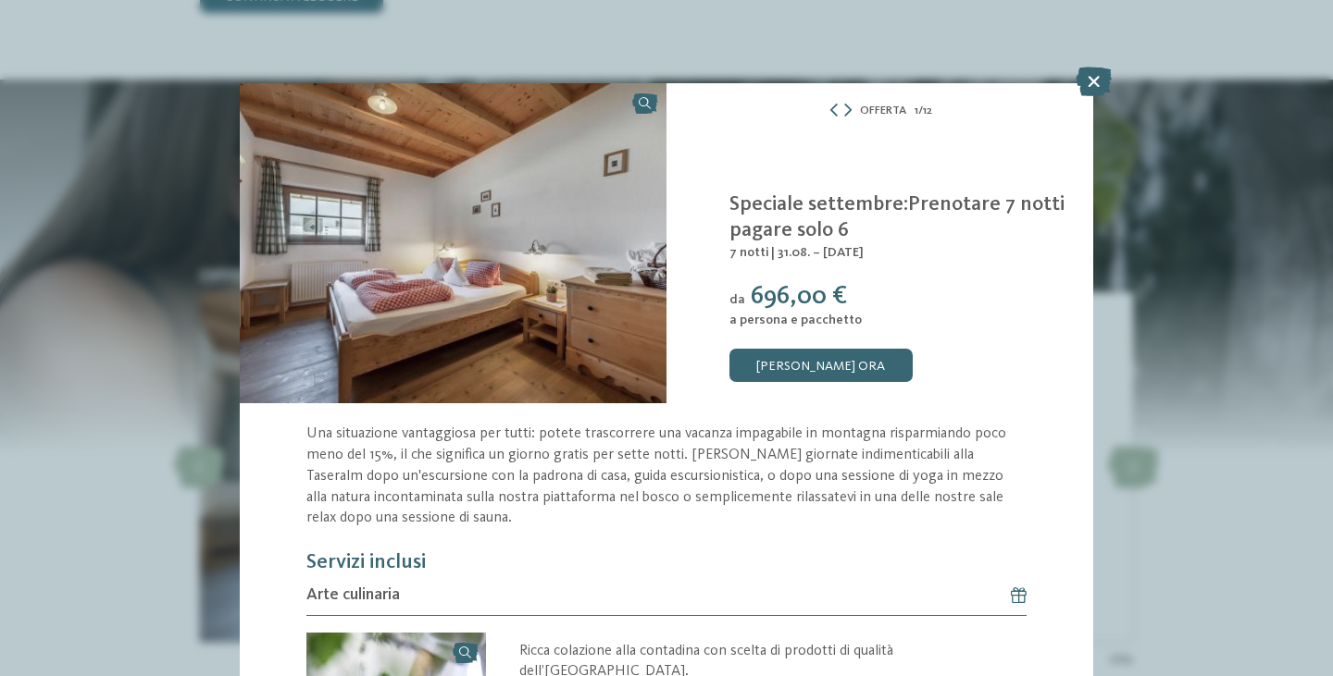
drag, startPoint x: 1093, startPoint y: 231, endPoint x: 1110, endPoint y: 307, distance: 77.9
click at [1110, 307] on div "Offerta 1 / 12 1" at bounding box center [666, 338] width 1333 height 676
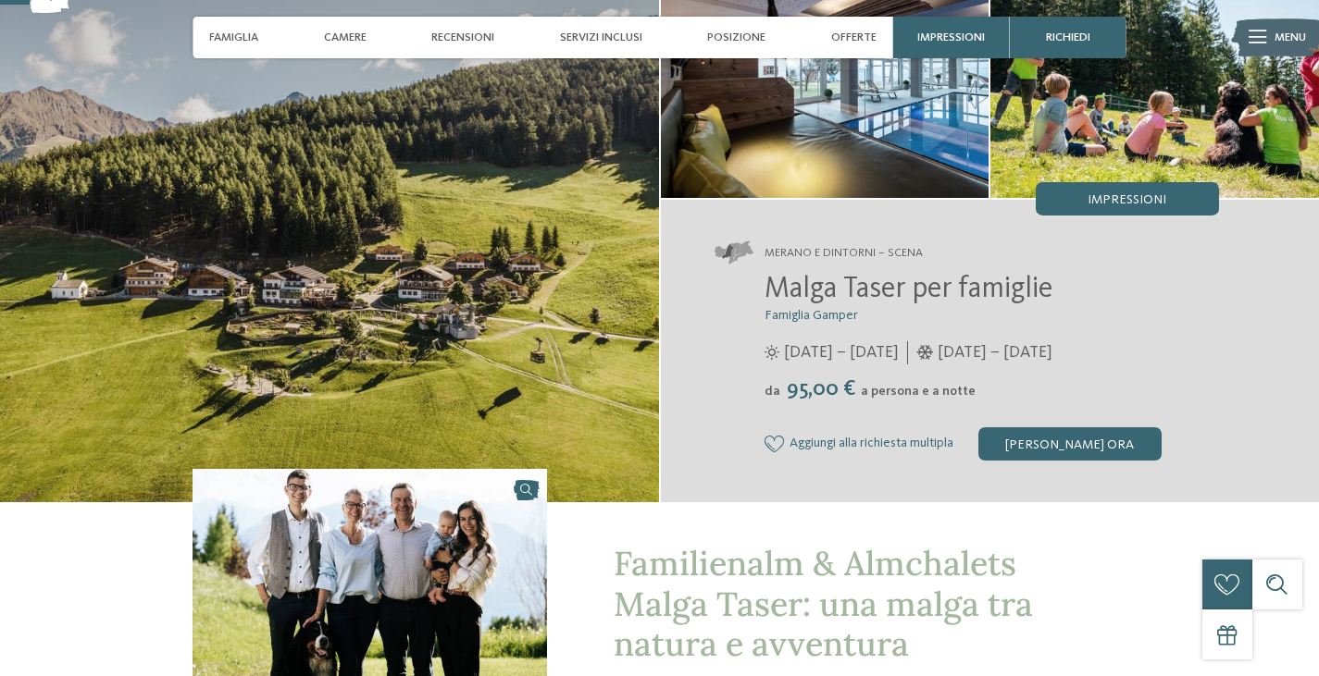
scroll to position [153, 0]
